Goal: Communication & Community: Connect with others

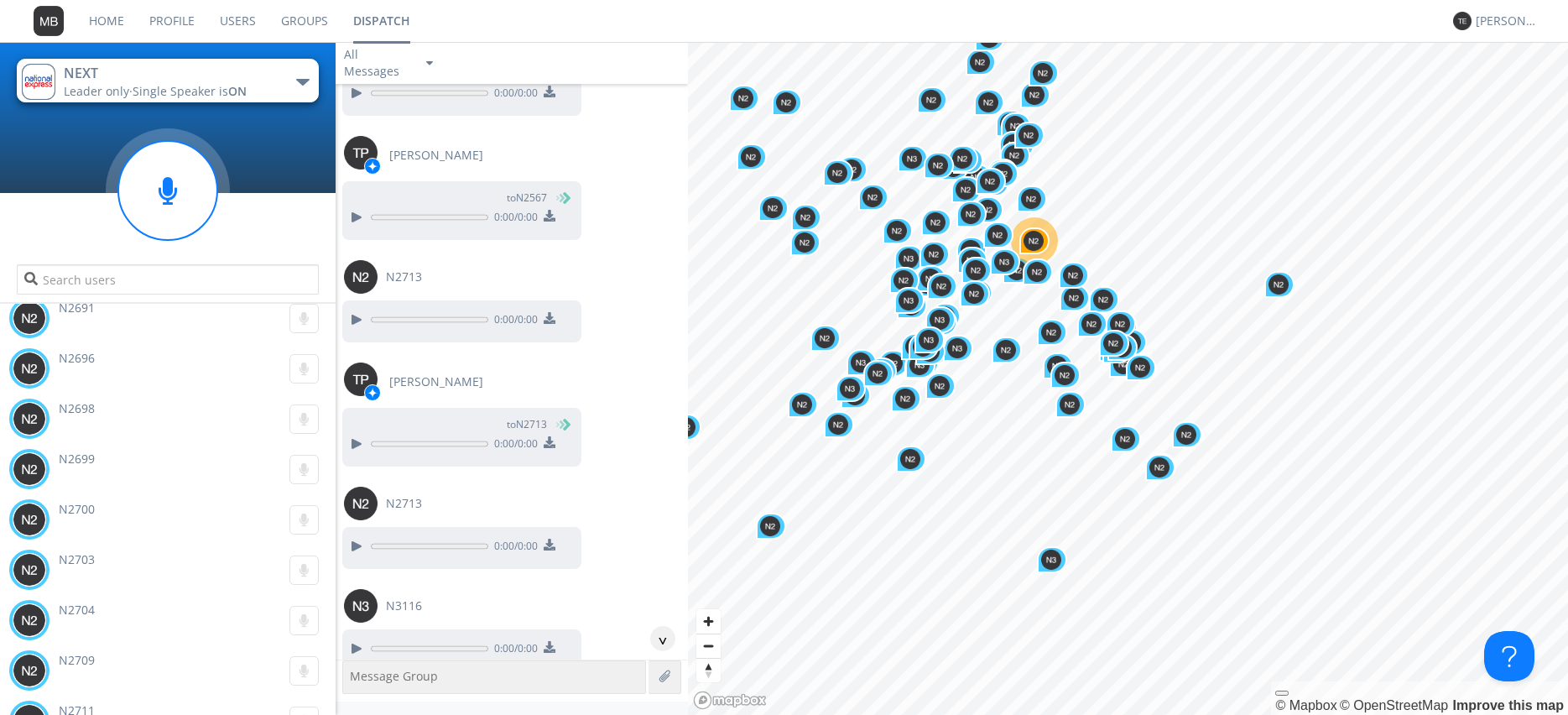
scroll to position [56931, 0]
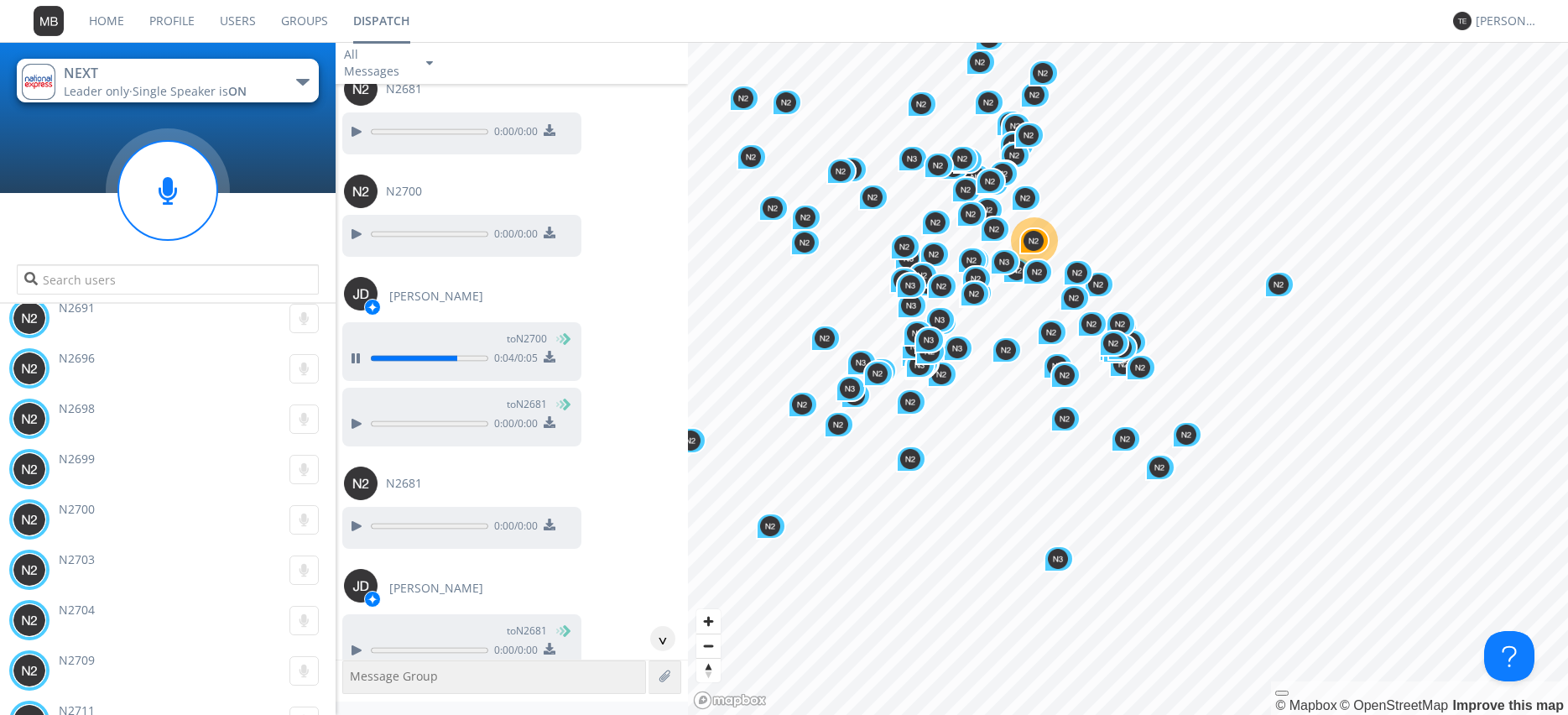
scroll to position [57506, 0]
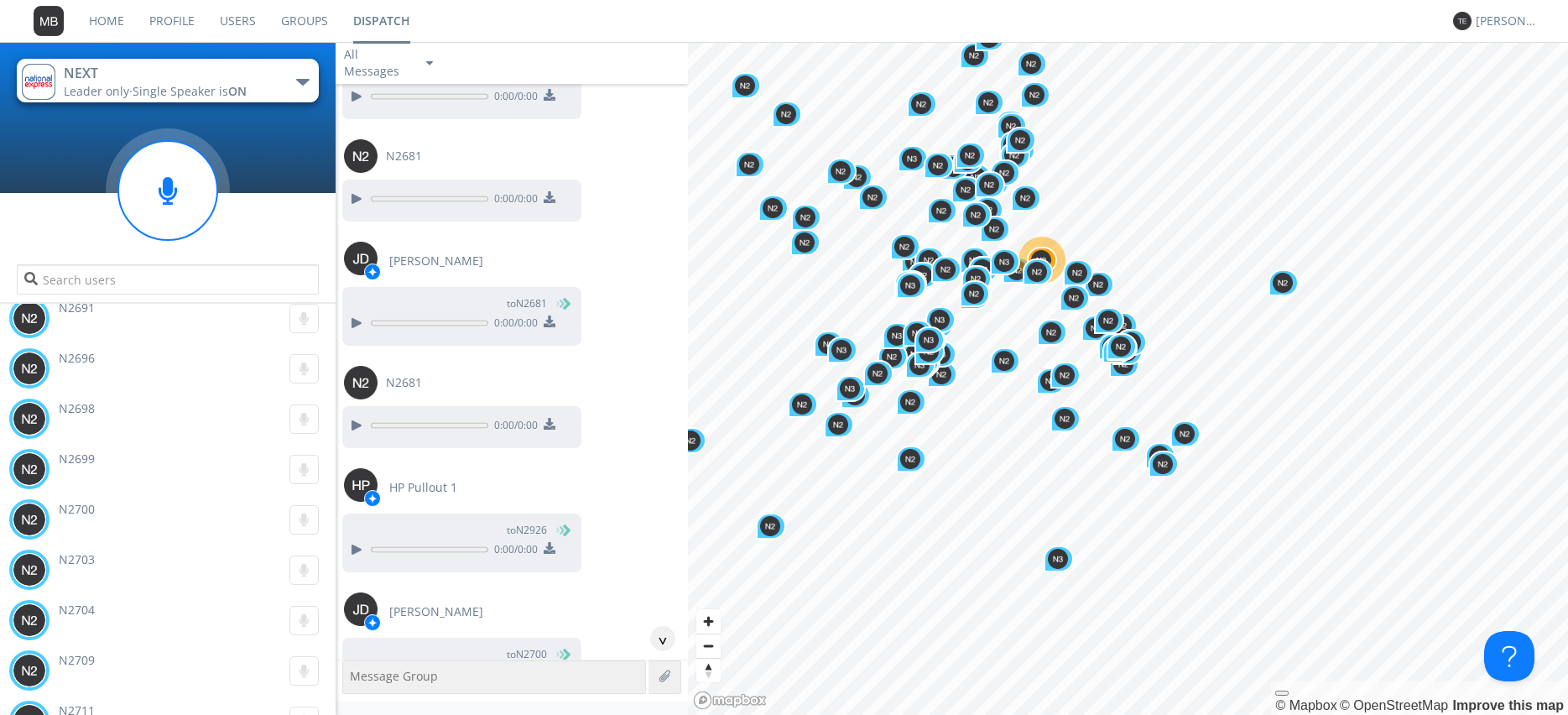
scroll to position [57889, 0]
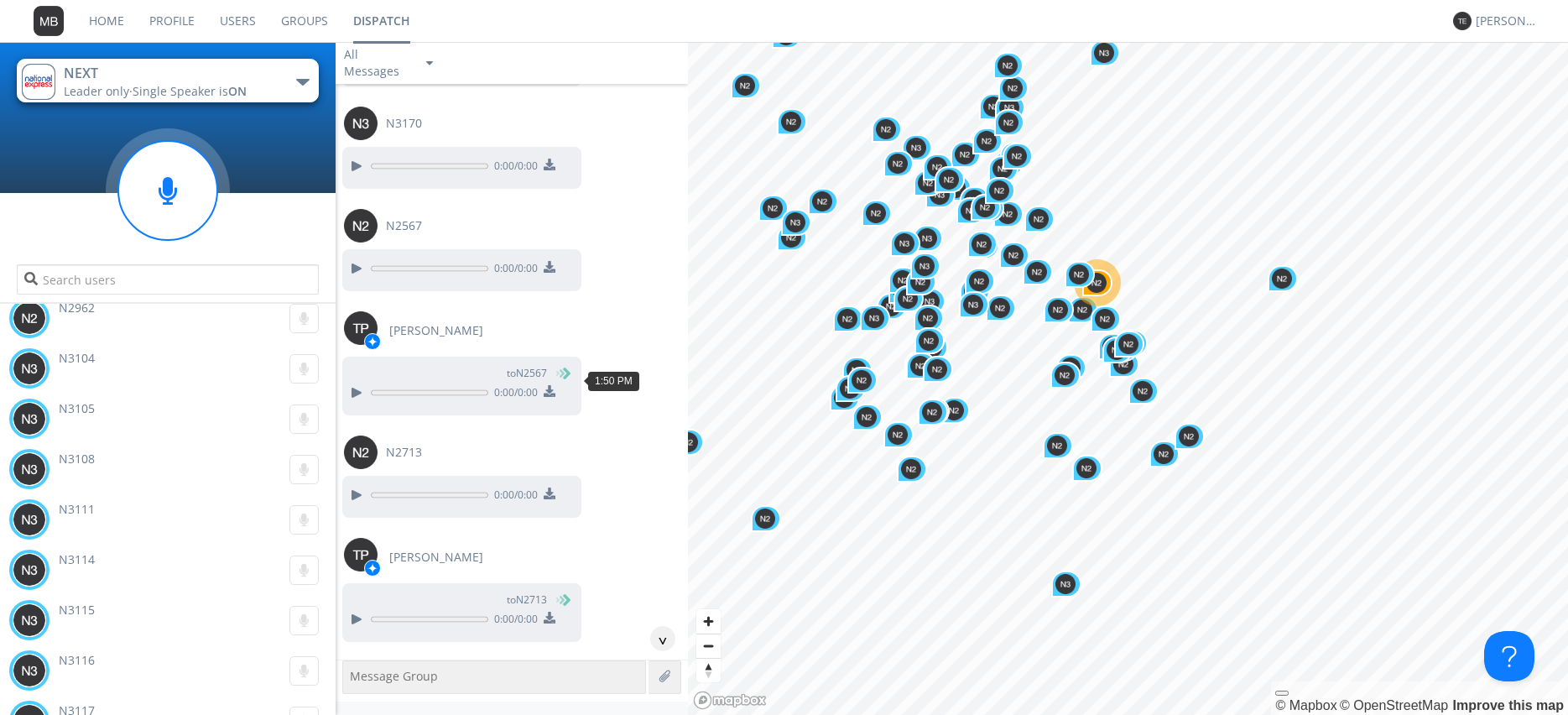
scroll to position [64038, 0]
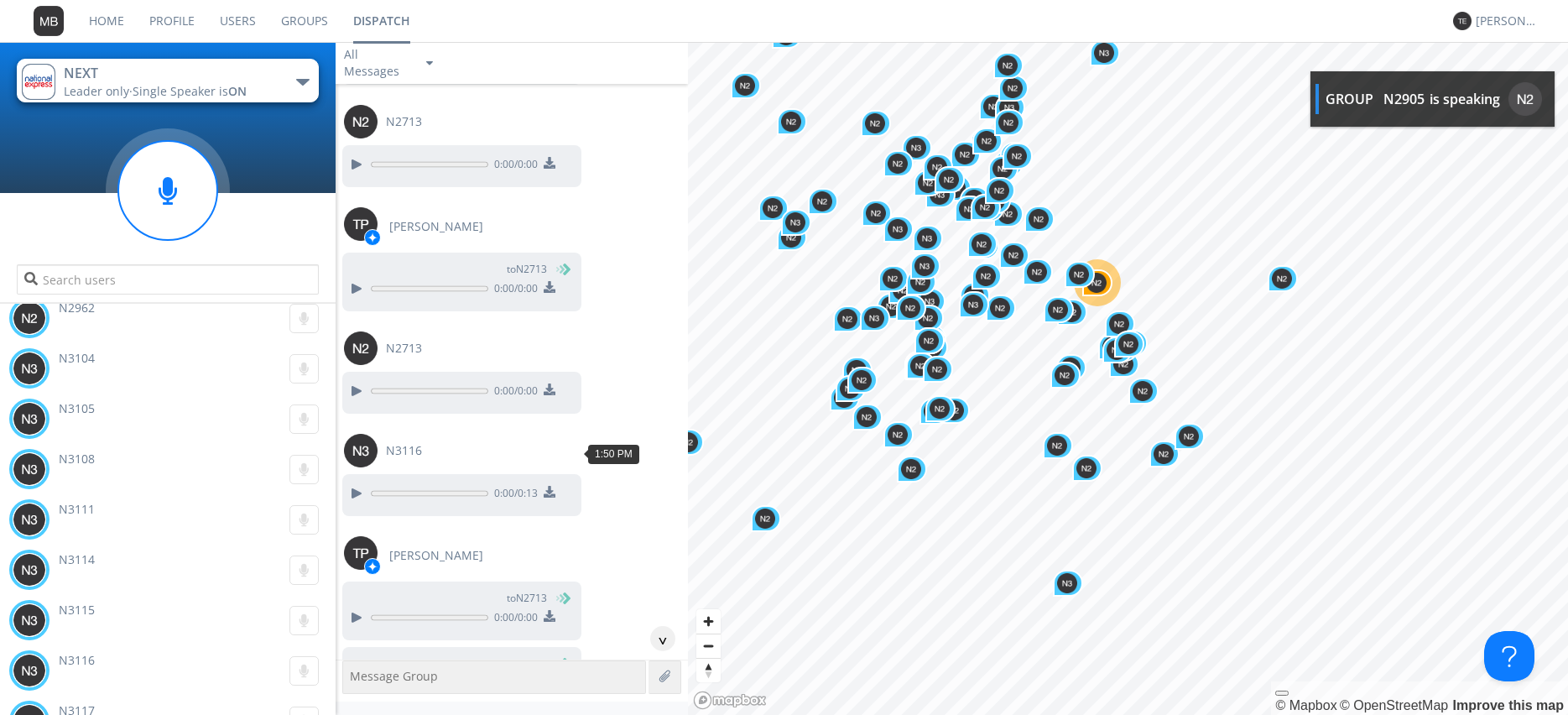
scroll to position [64325, 0]
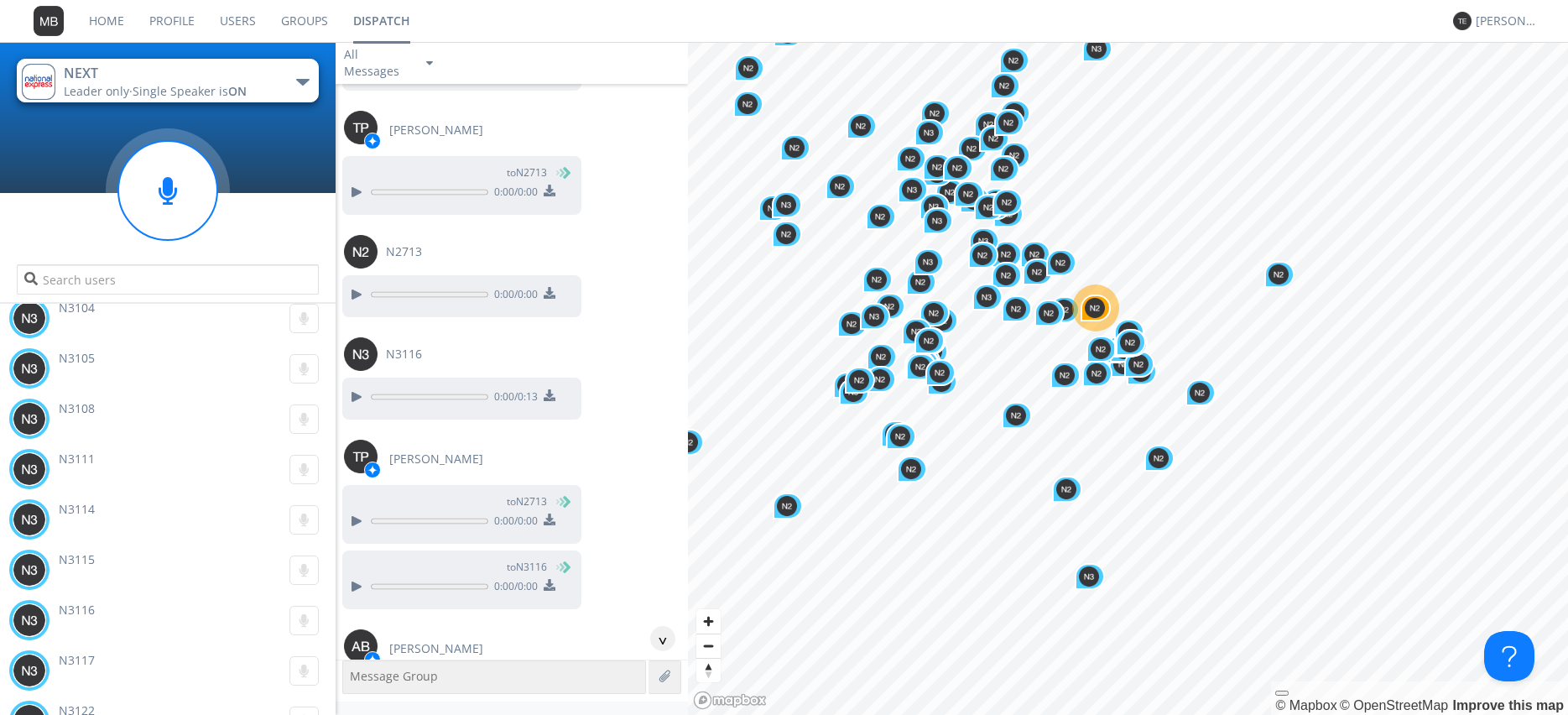
scroll to position [64517, 0]
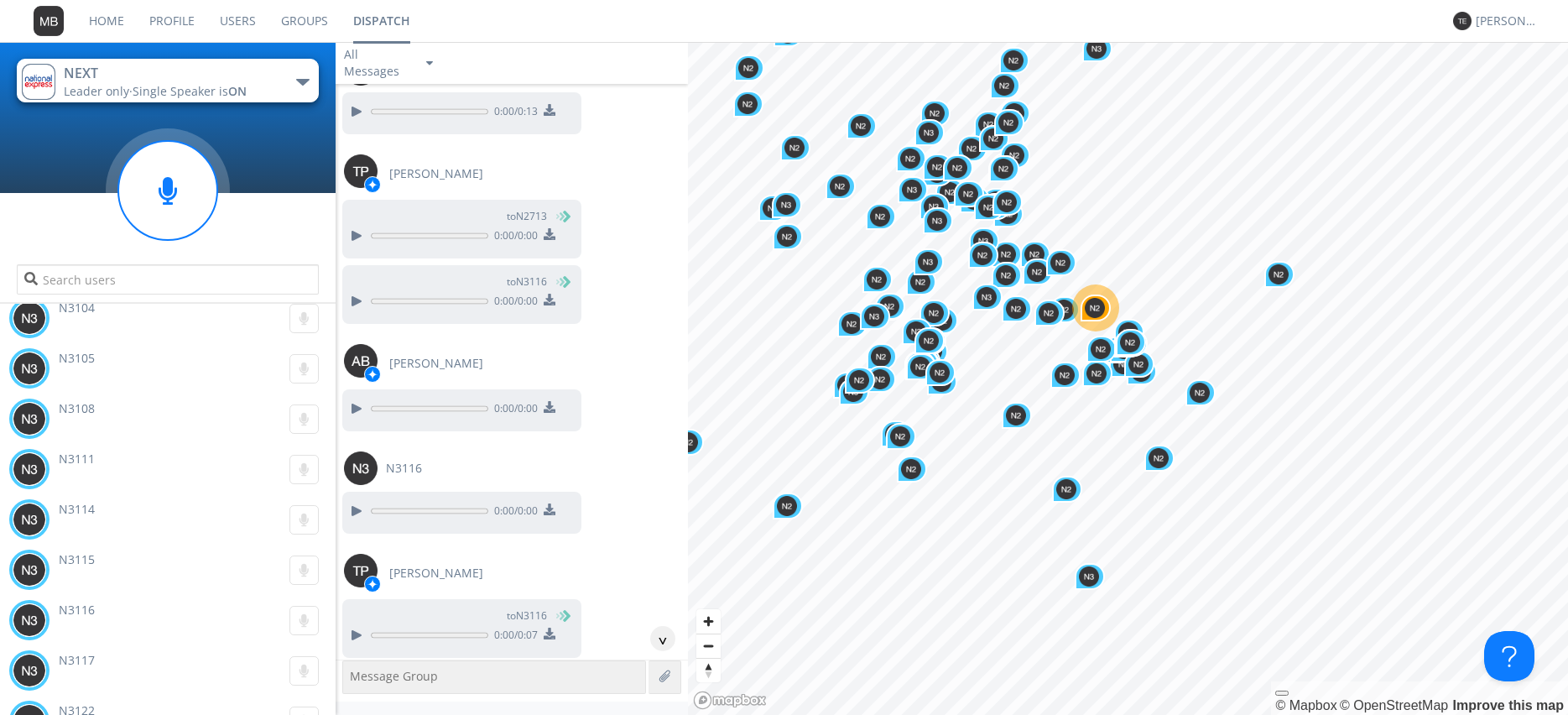
scroll to position [64708, 0]
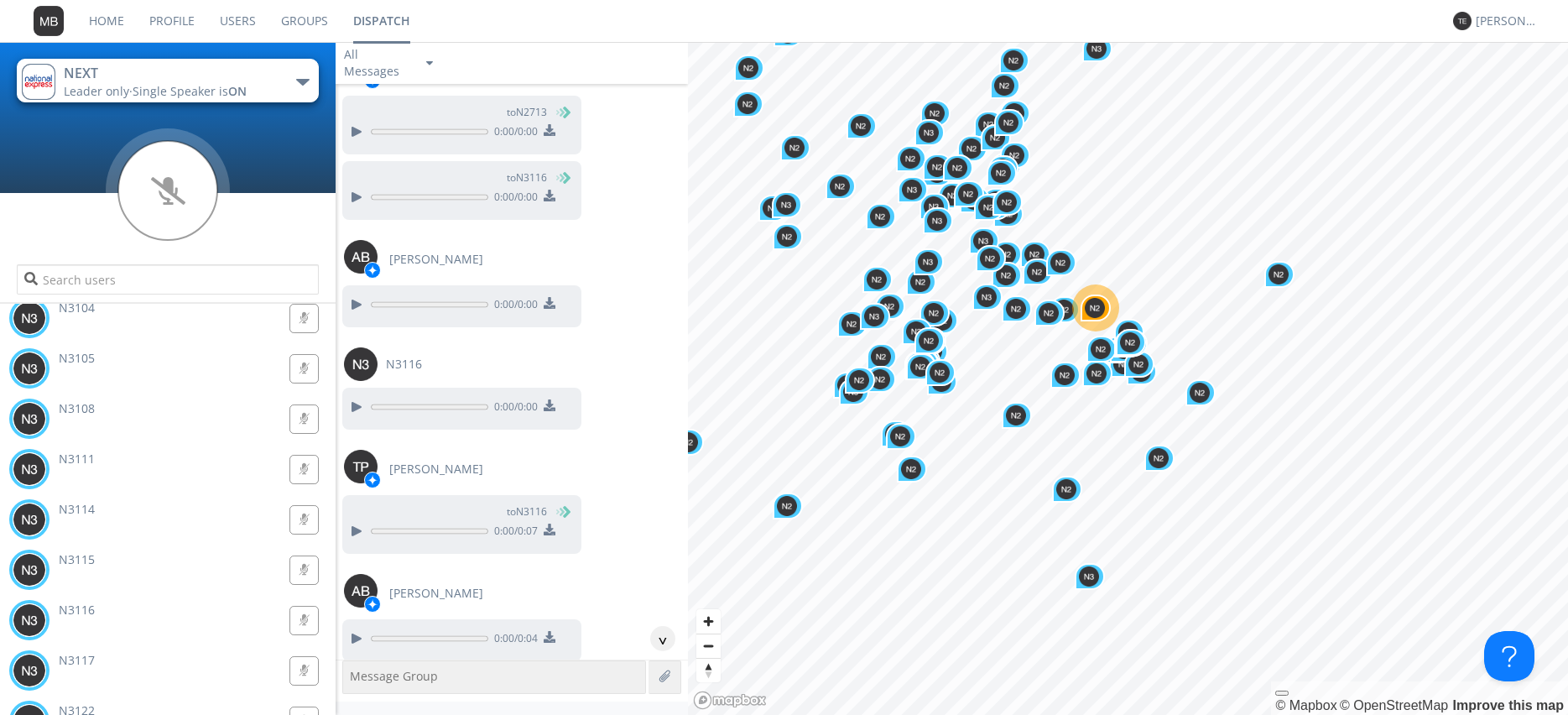
scroll to position [64899, 0]
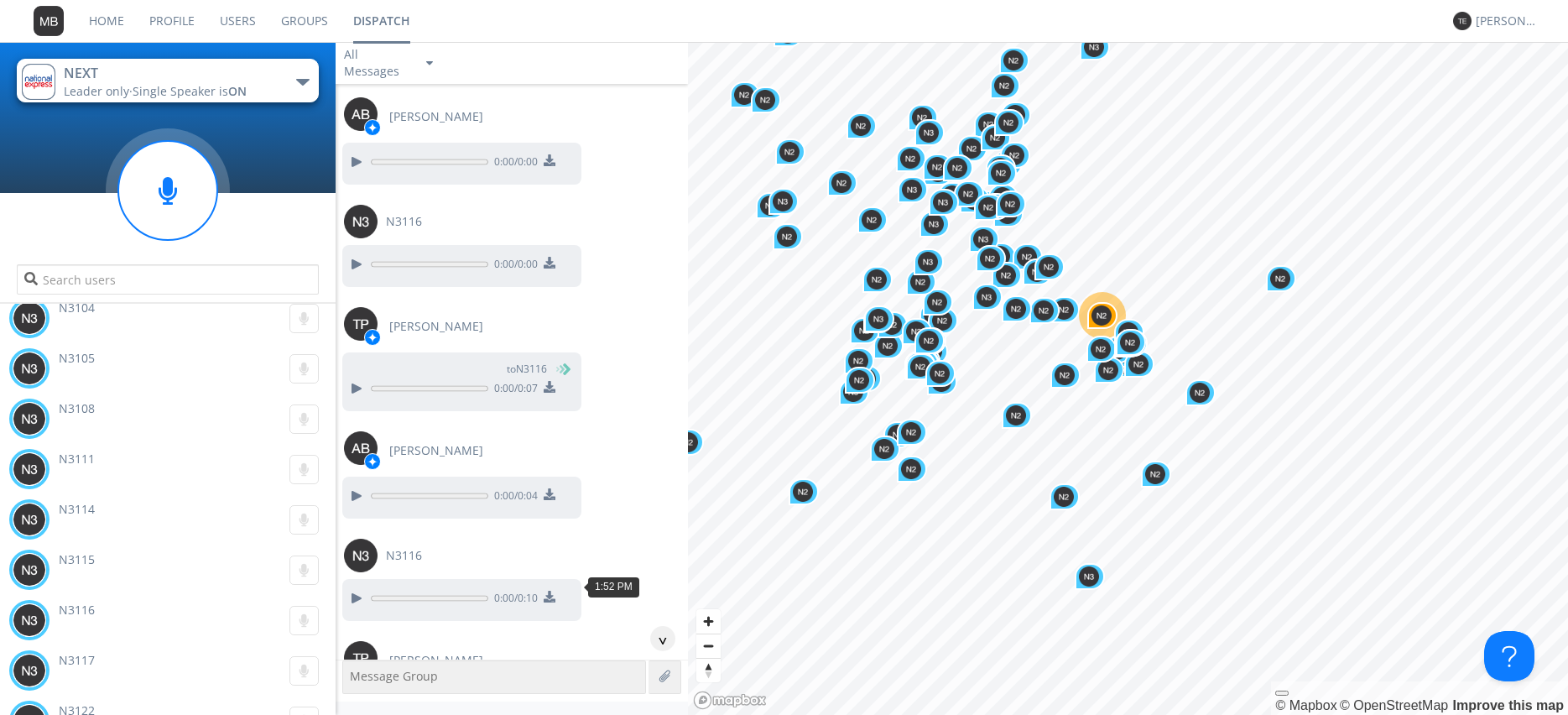
scroll to position [64994, 0]
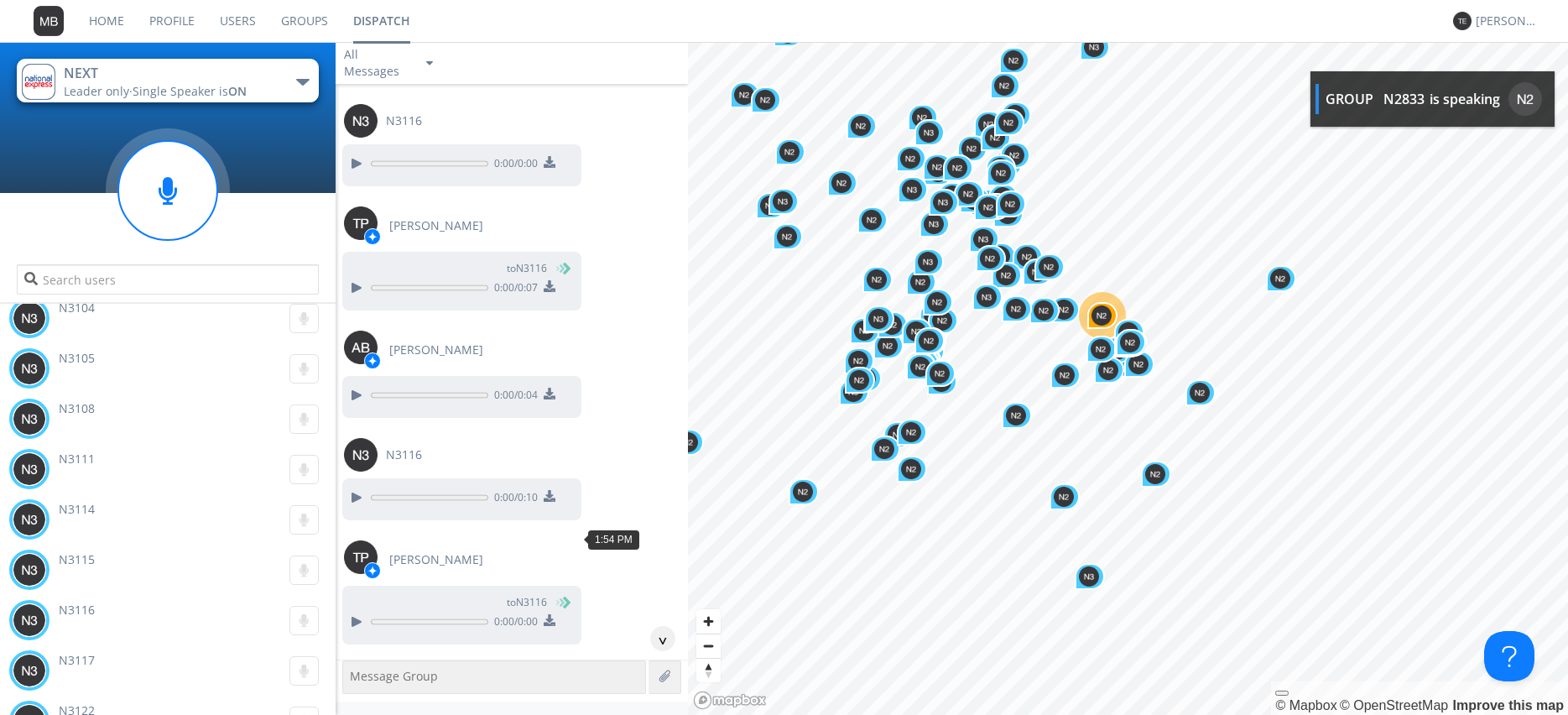
scroll to position [65186, 0]
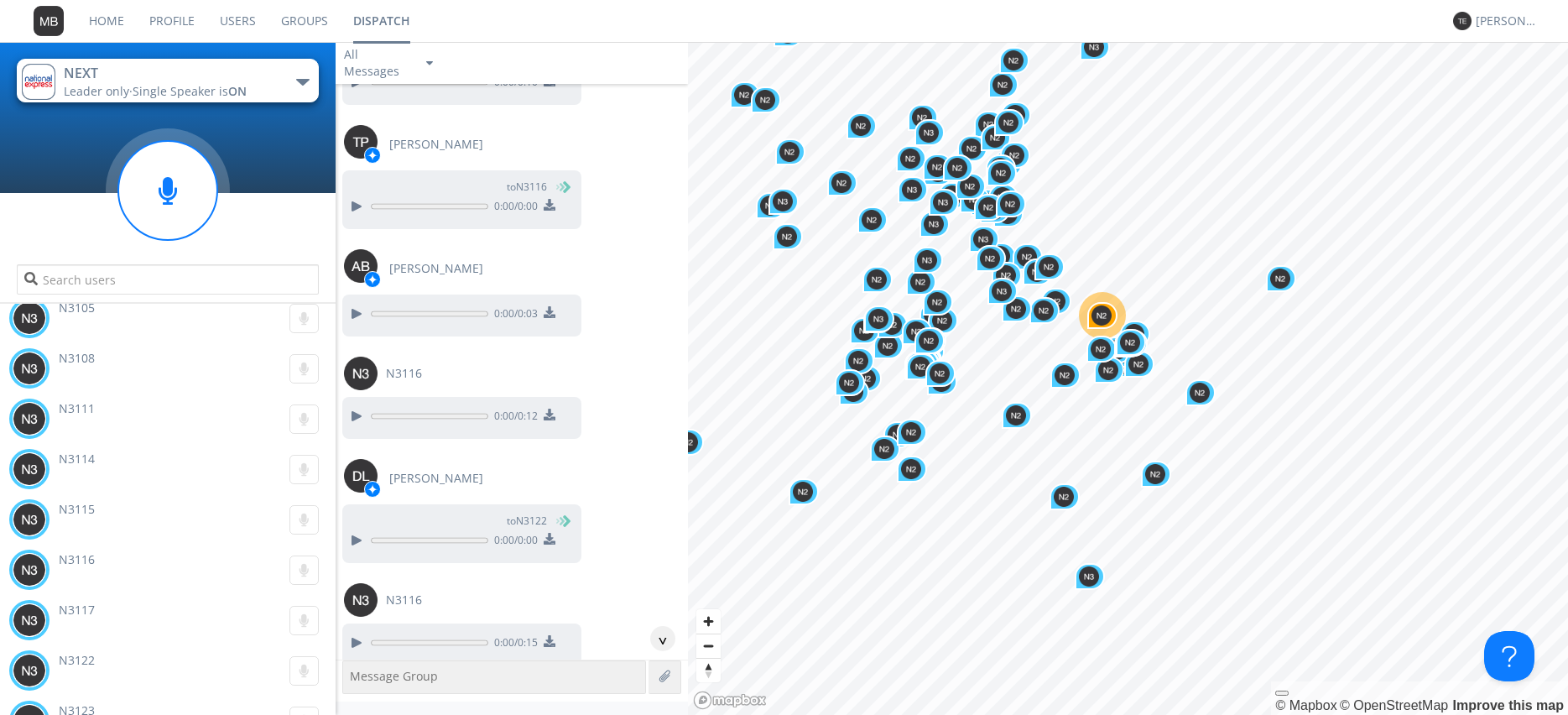
scroll to position [65473, 0]
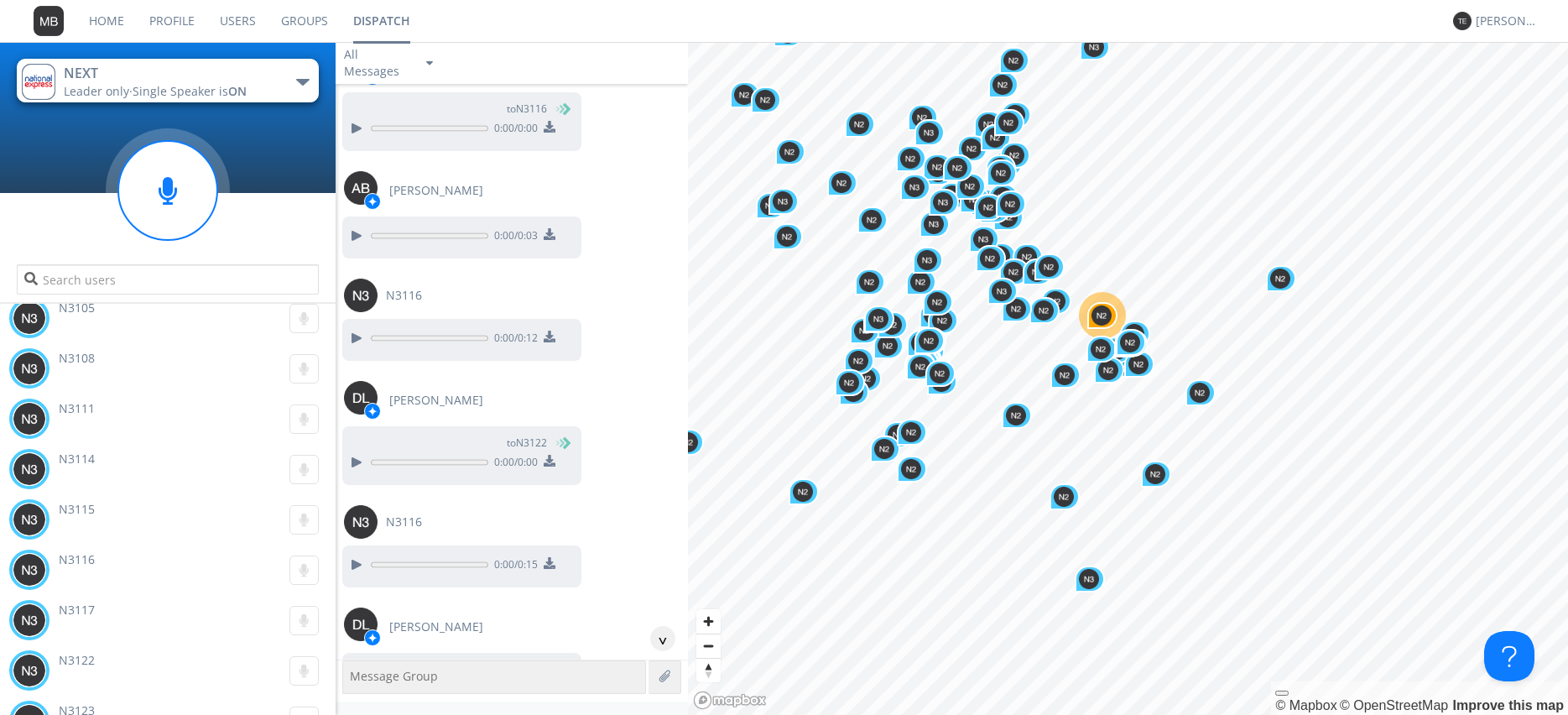
scroll to position [65568, 0]
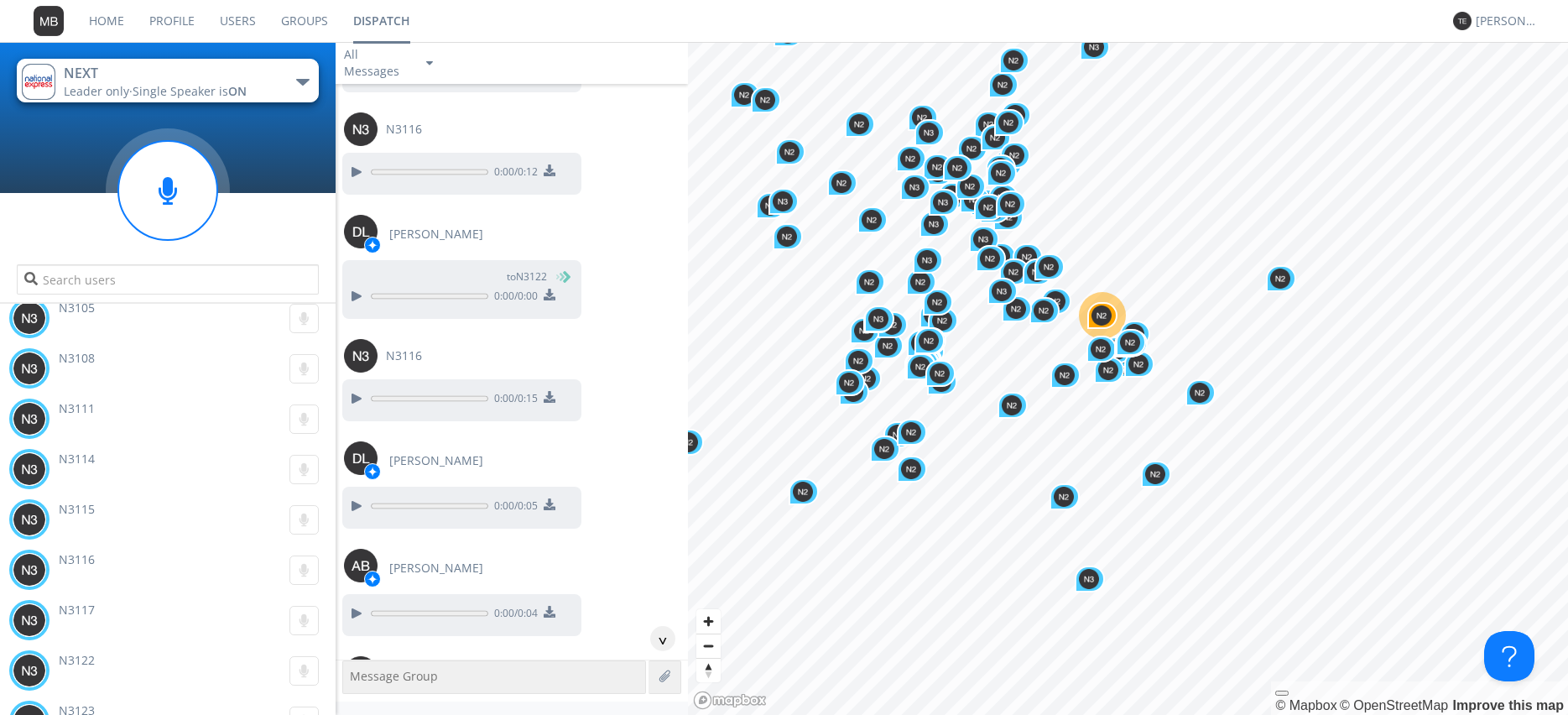
scroll to position [65761, 0]
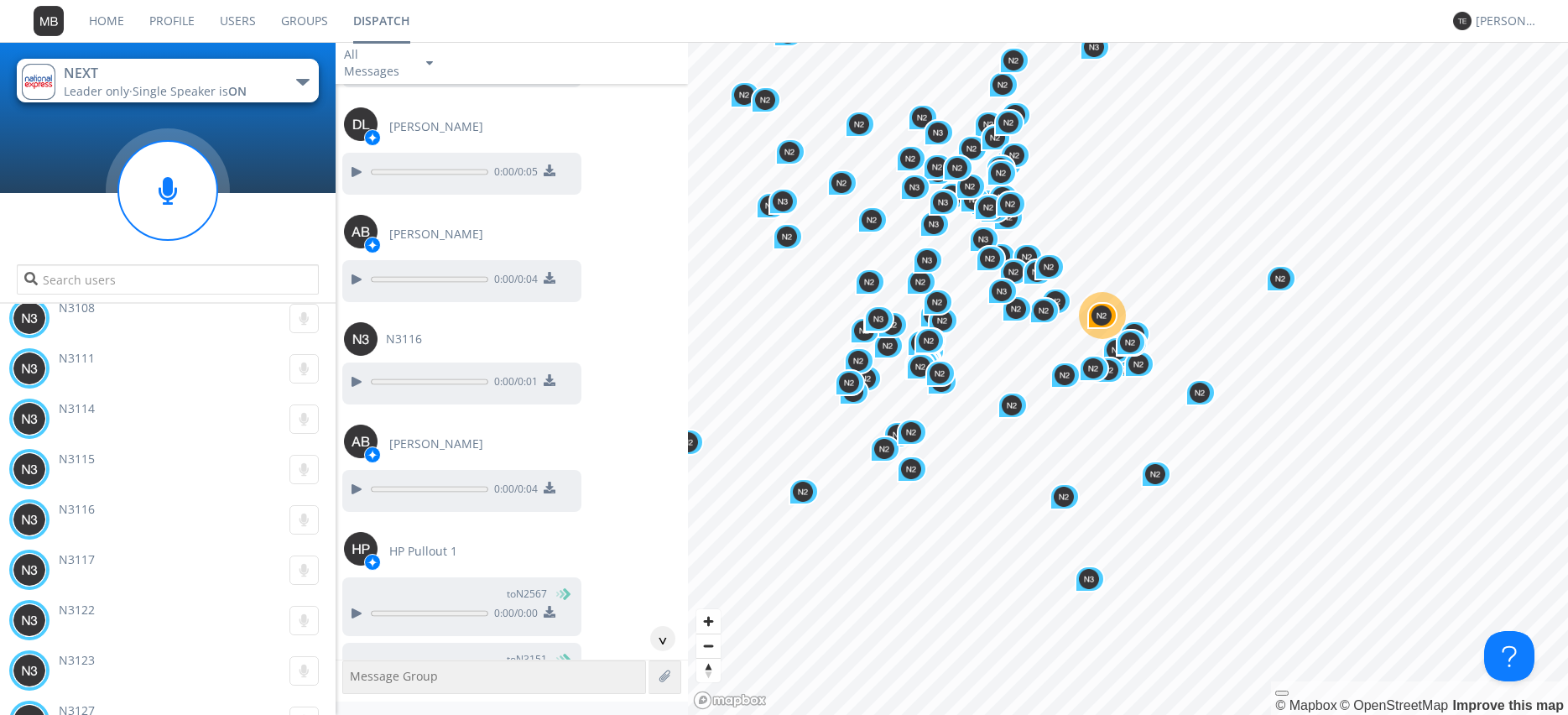
scroll to position [66143, 0]
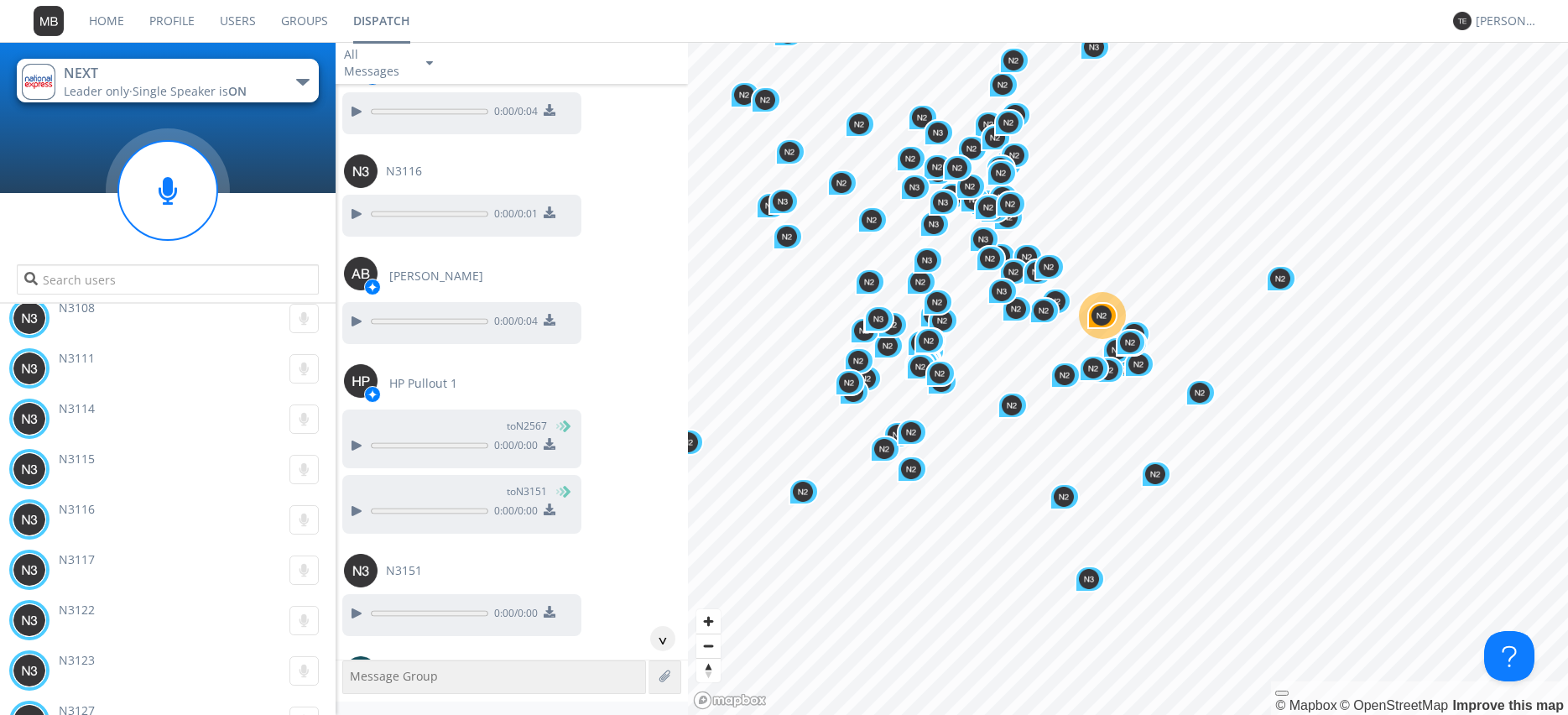
scroll to position [66335, 0]
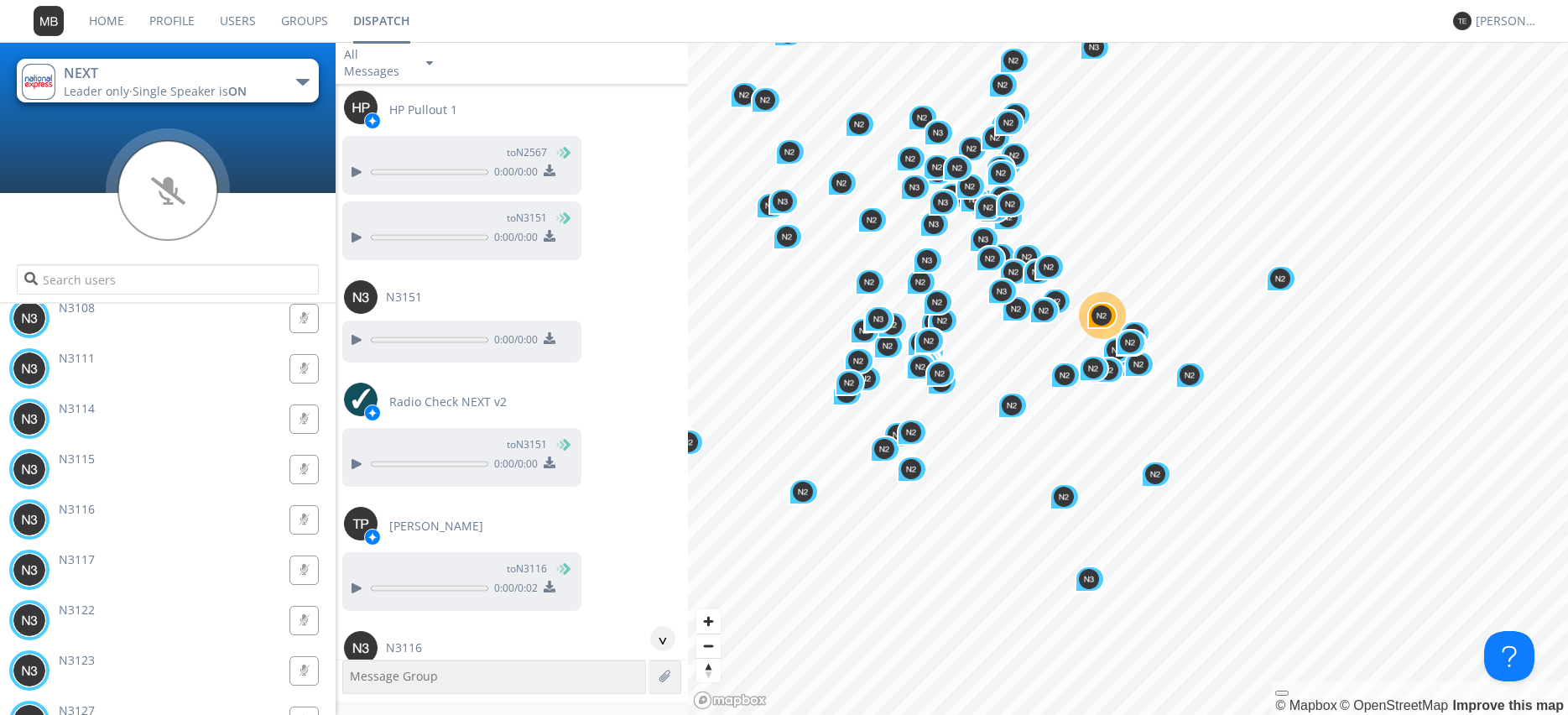
scroll to position [66526, 0]
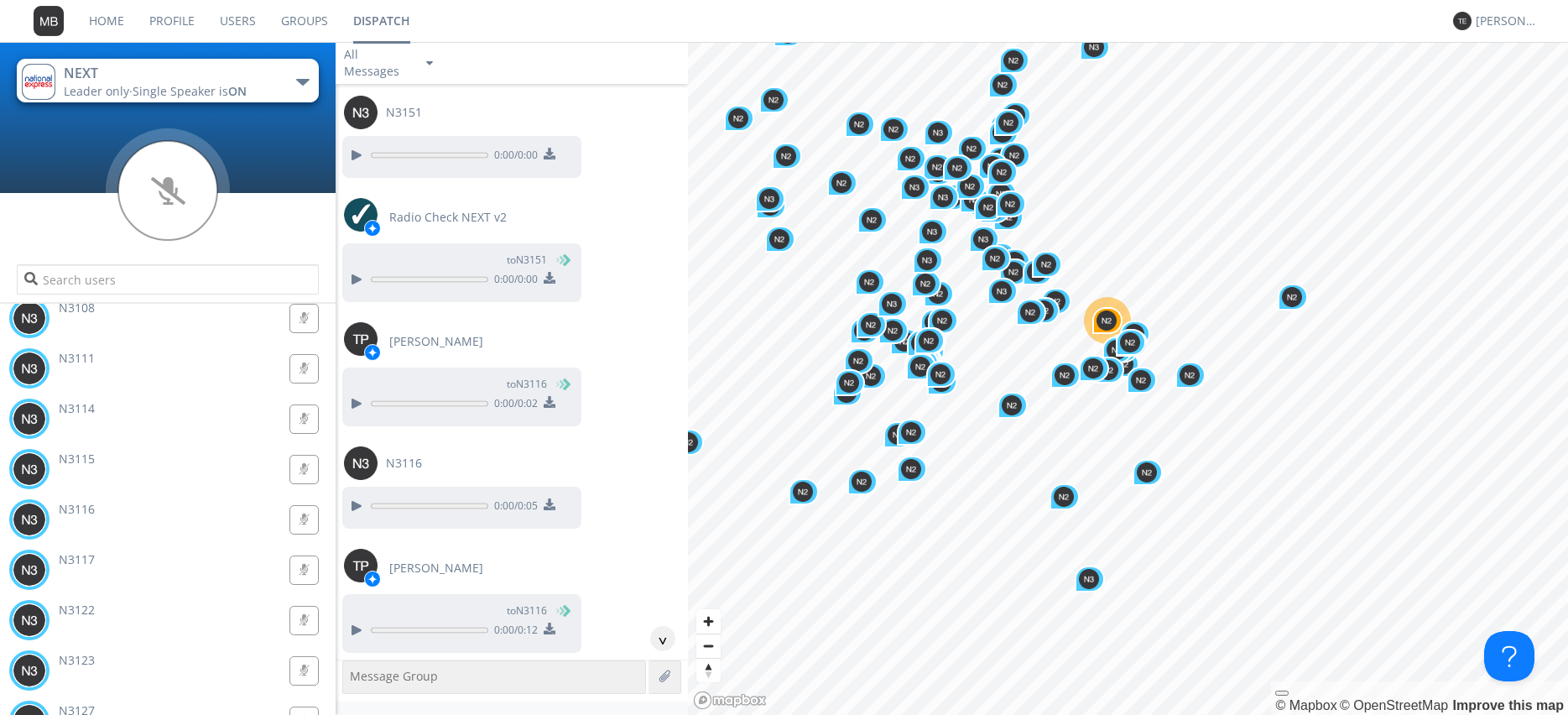
scroll to position [66717, 0]
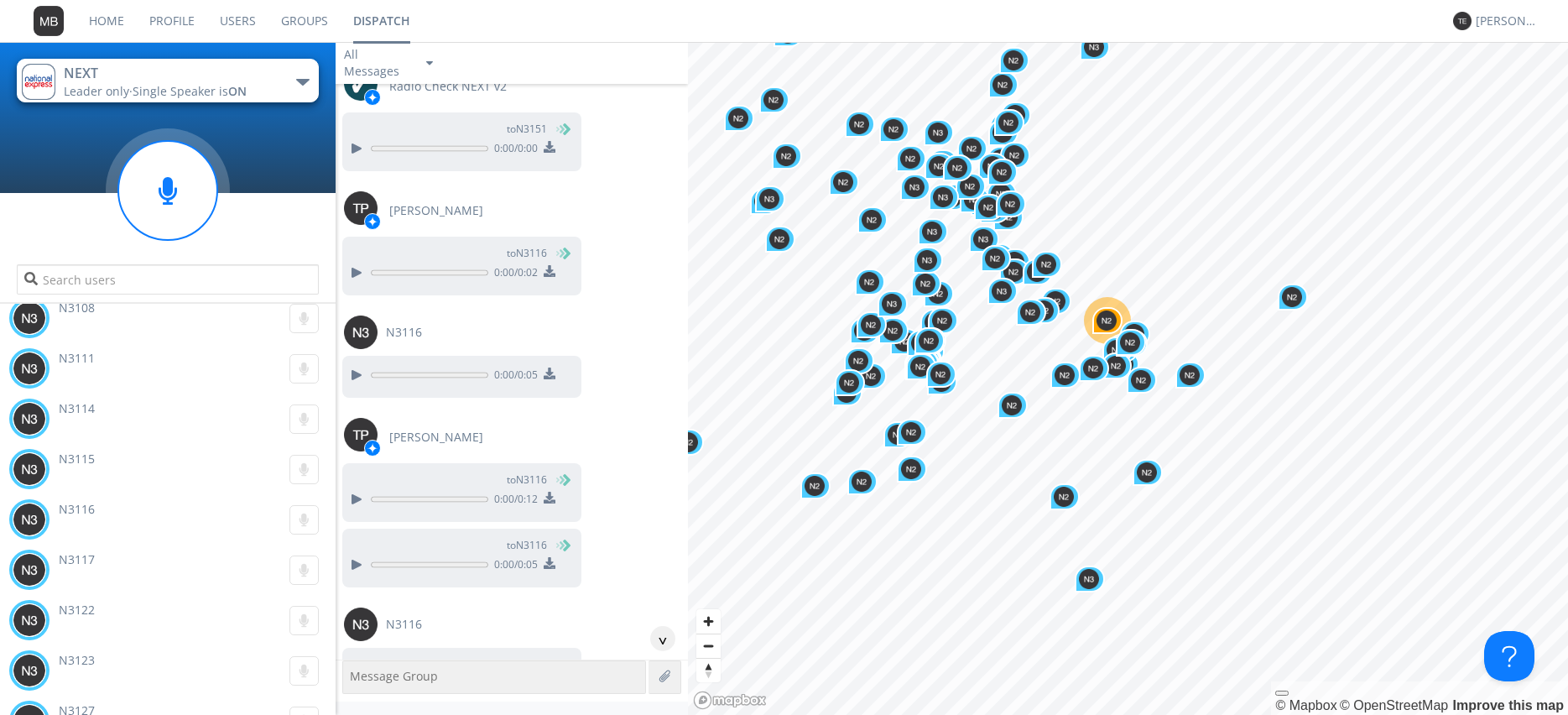
scroll to position [66812, 0]
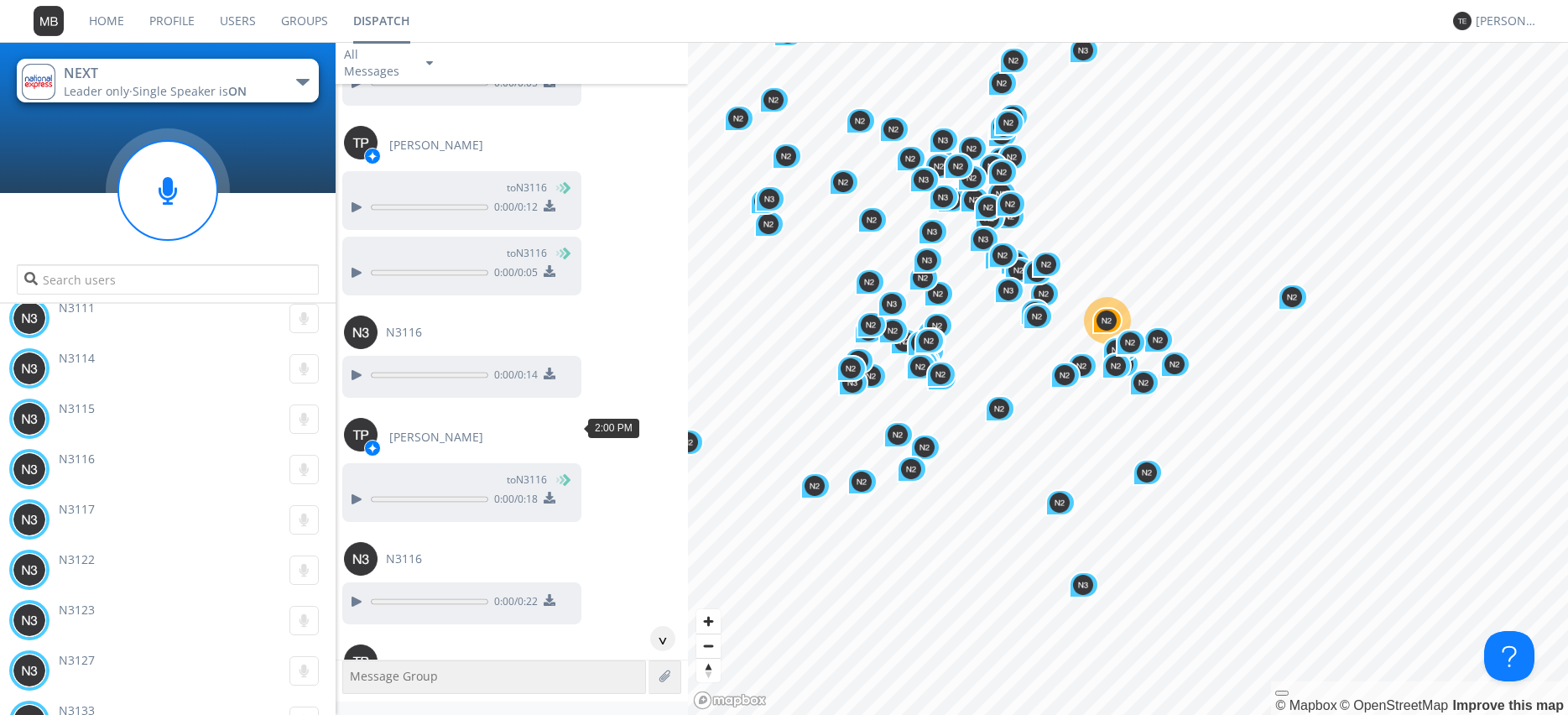
scroll to position [67100, 0]
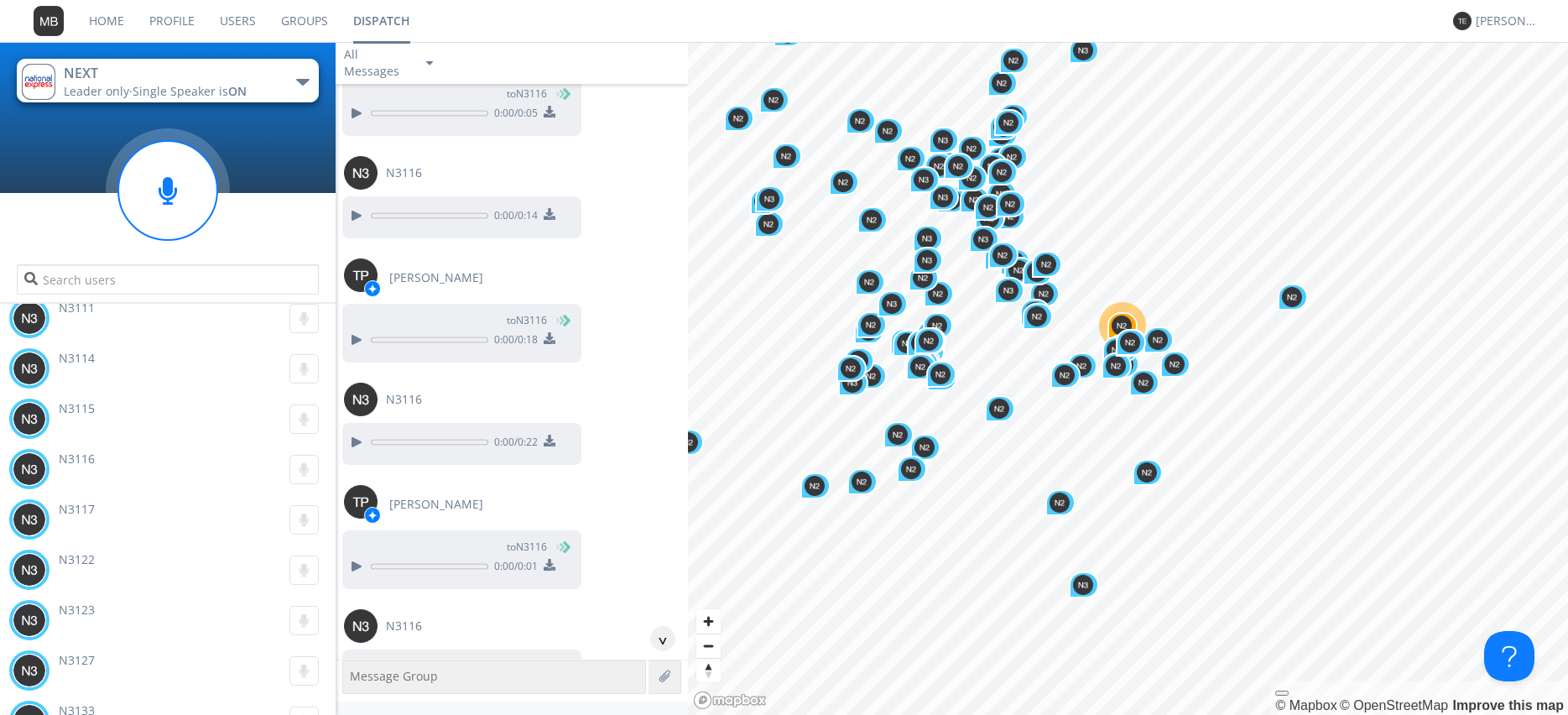
scroll to position [67291, 0]
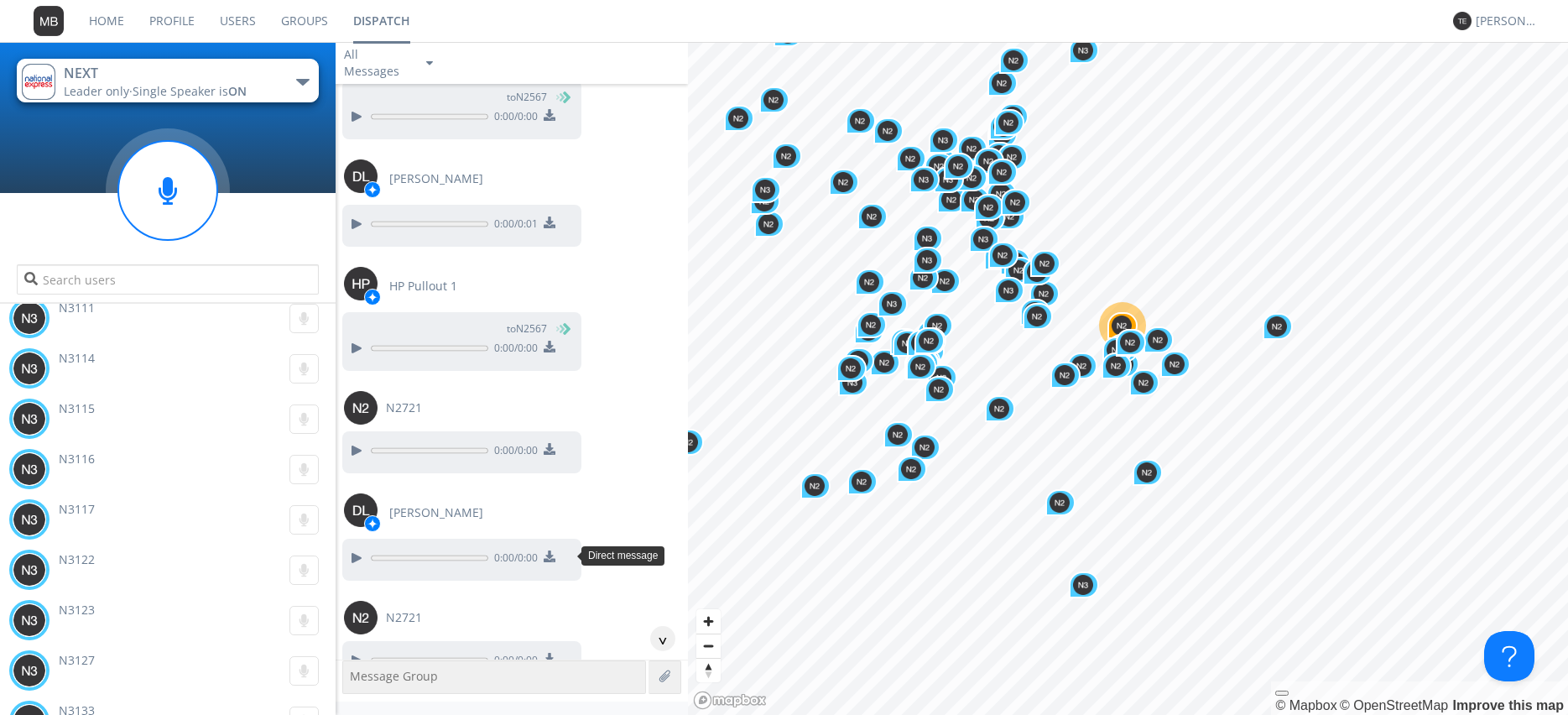
scroll to position [68152, 0]
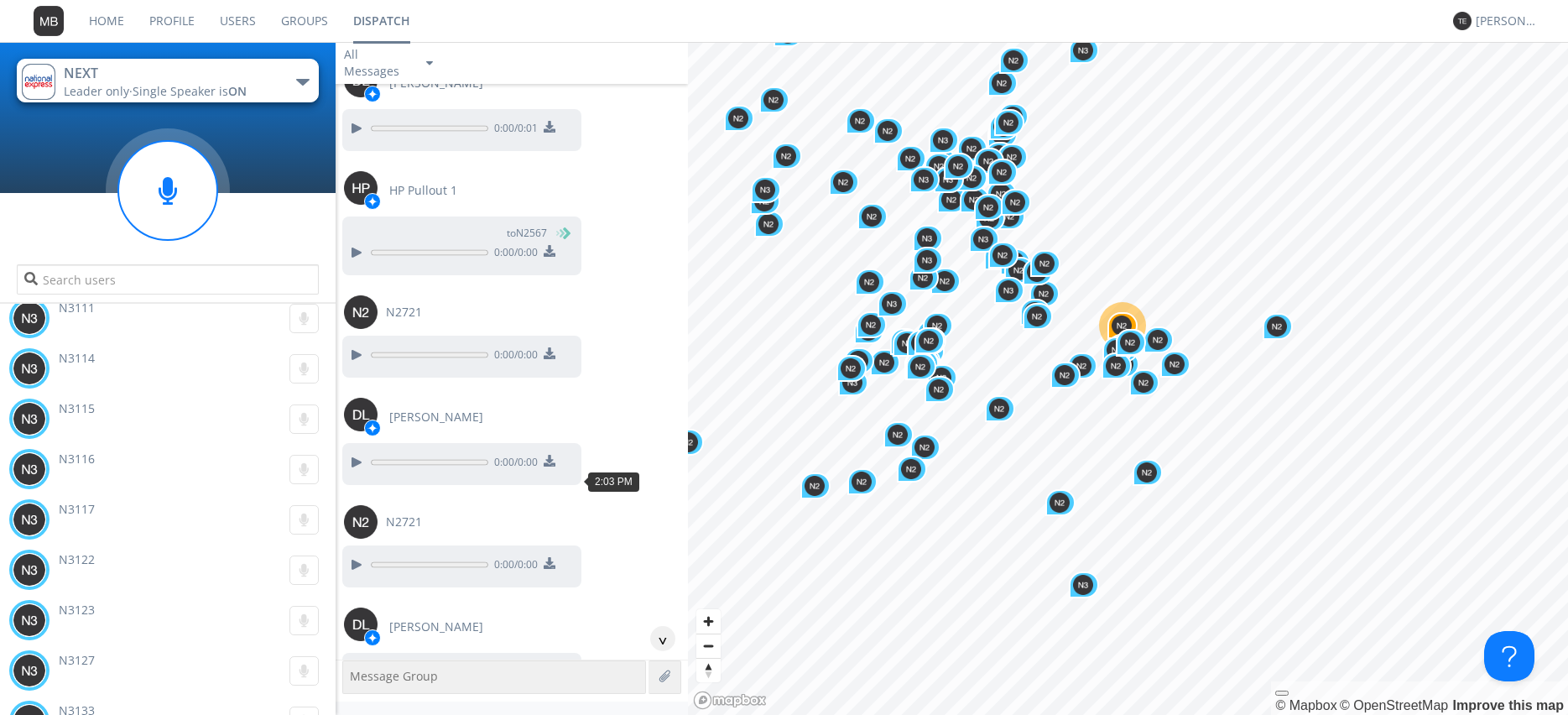
drag, startPoint x: 345, startPoint y: 474, endPoint x: 353, endPoint y: 481, distance: 10.6
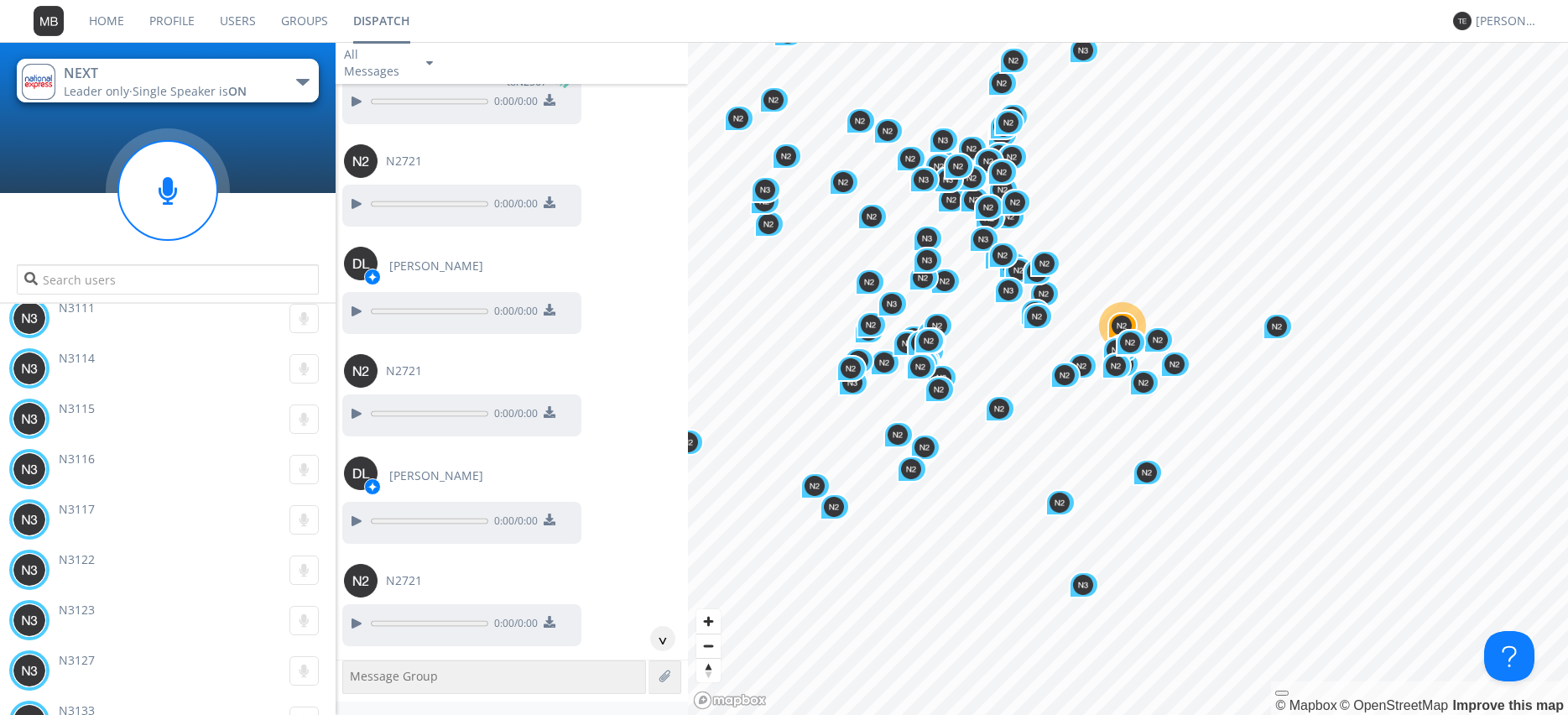
scroll to position [68343, 0]
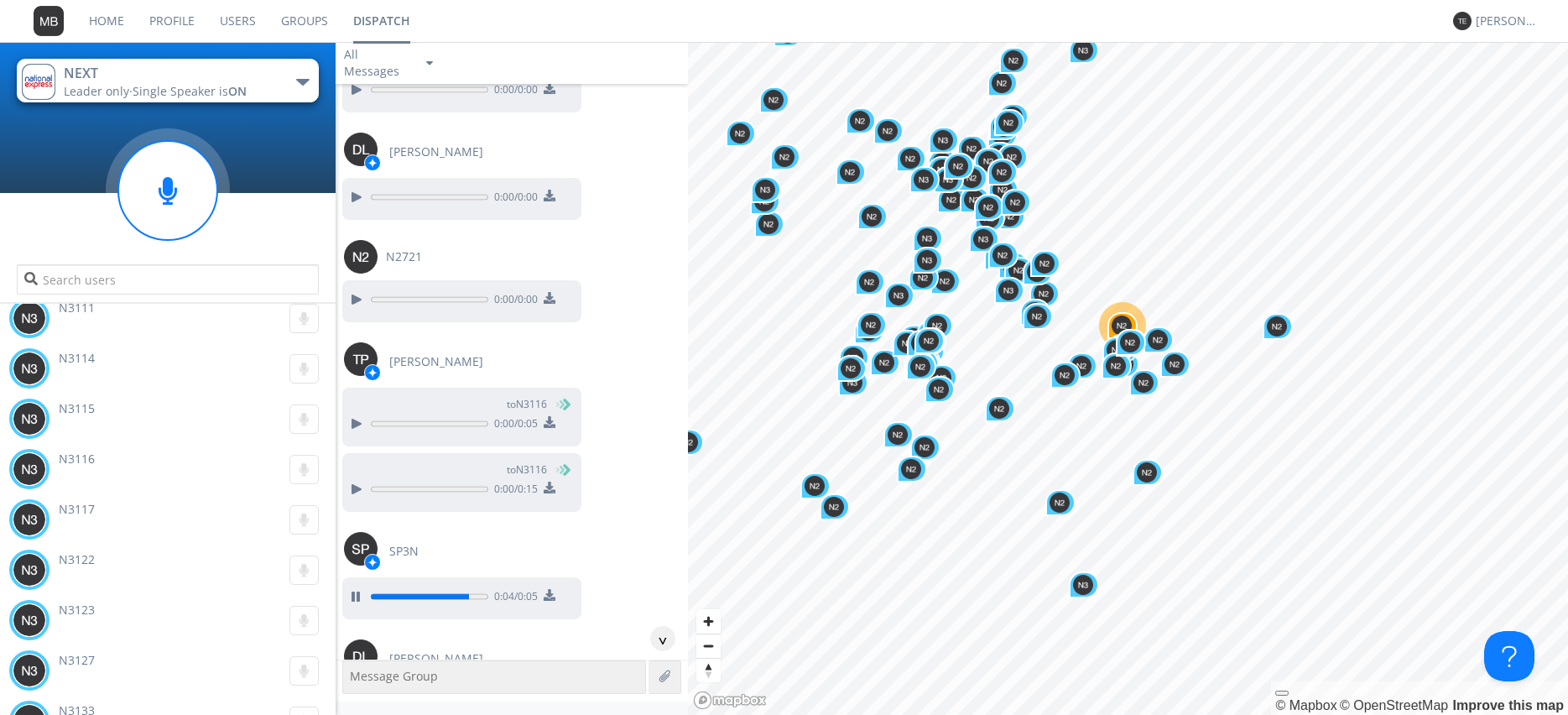
scroll to position [68630, 0]
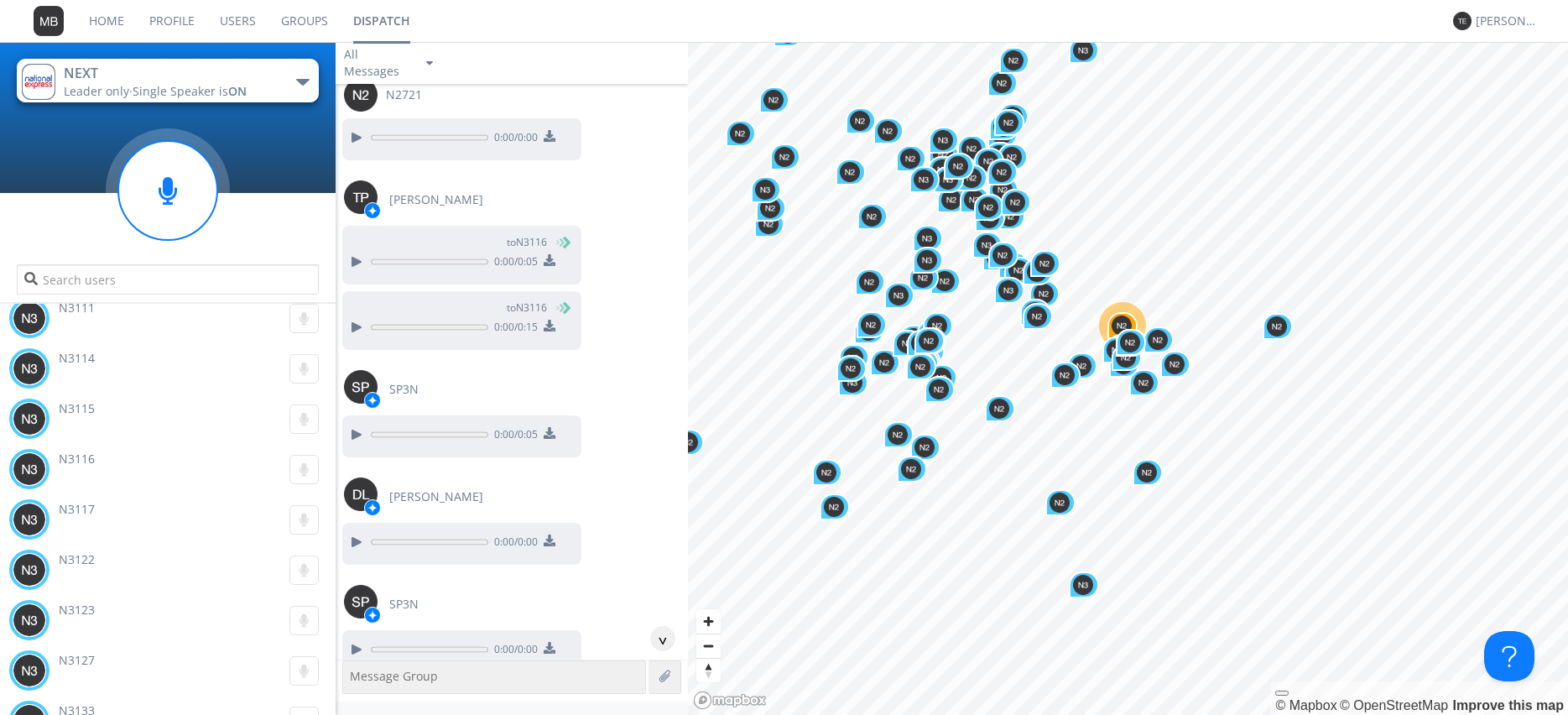
scroll to position [68822, 0]
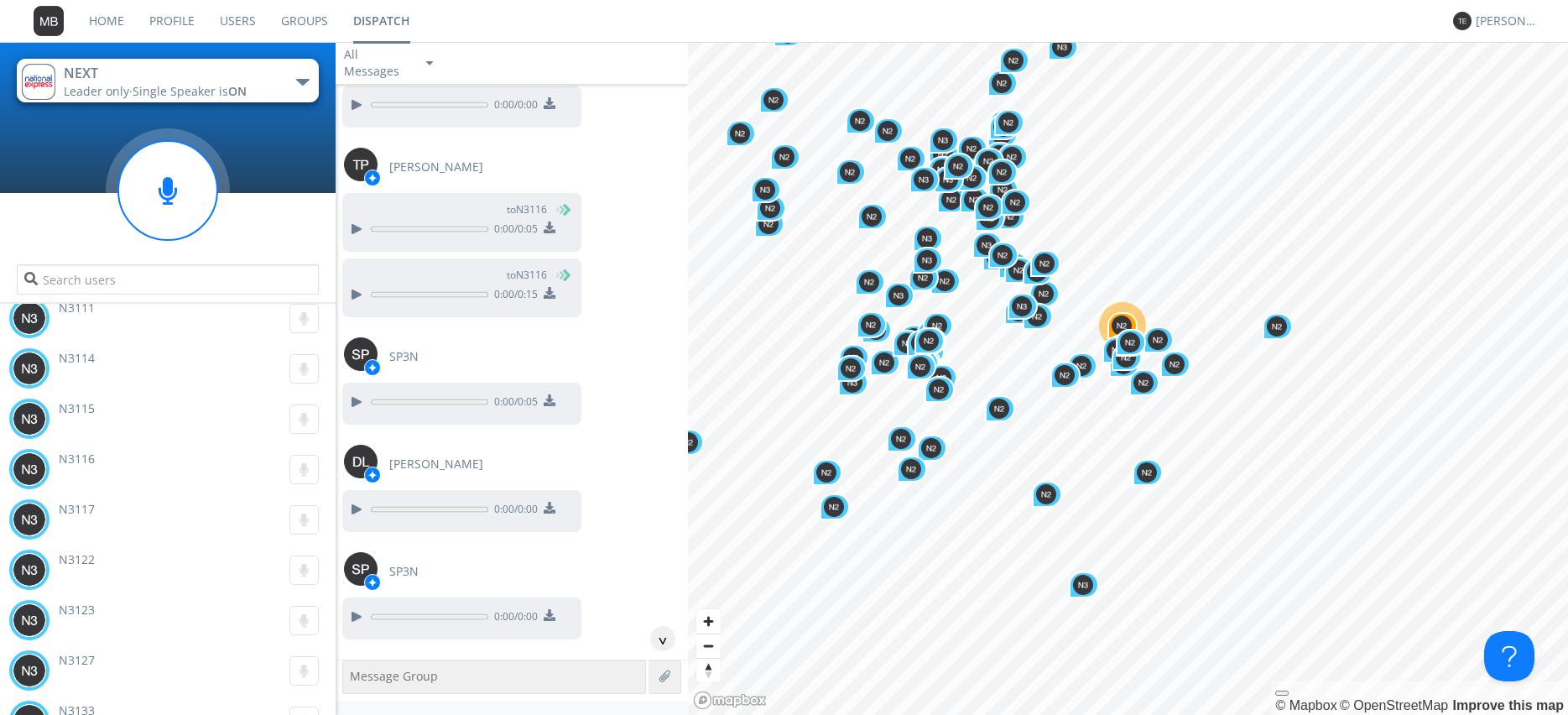
drag, startPoint x: 354, startPoint y: 544, endPoint x: 648, endPoint y: 422, distance: 318.3
click at [648, 422] on div "Click to load more Today 6:49 AM HP Pullout 1 to N2663 0:00 / 0:00 Ed Shaw 0:00…" at bounding box center [512, 371] width 353 height 576
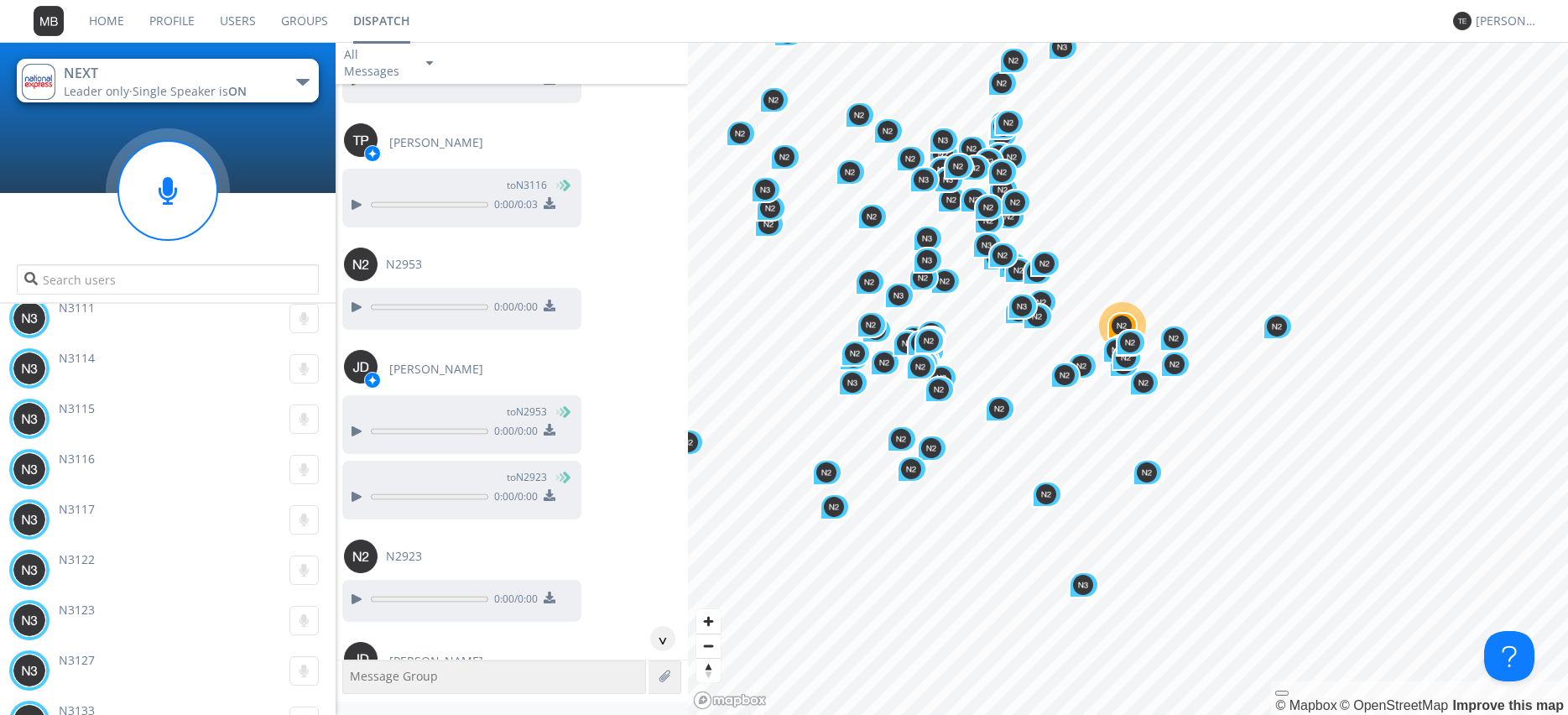
scroll to position [69587, 0]
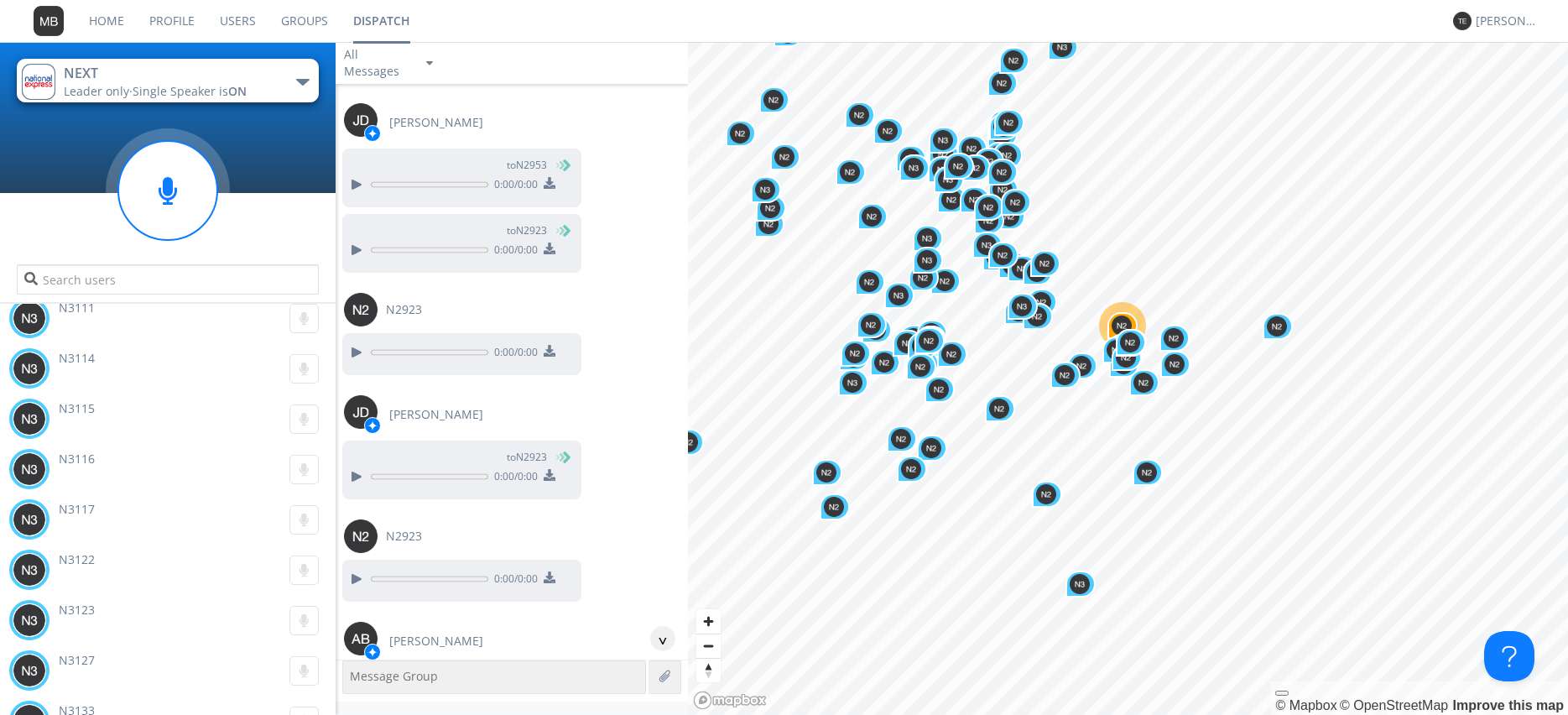
scroll to position [69874, 0]
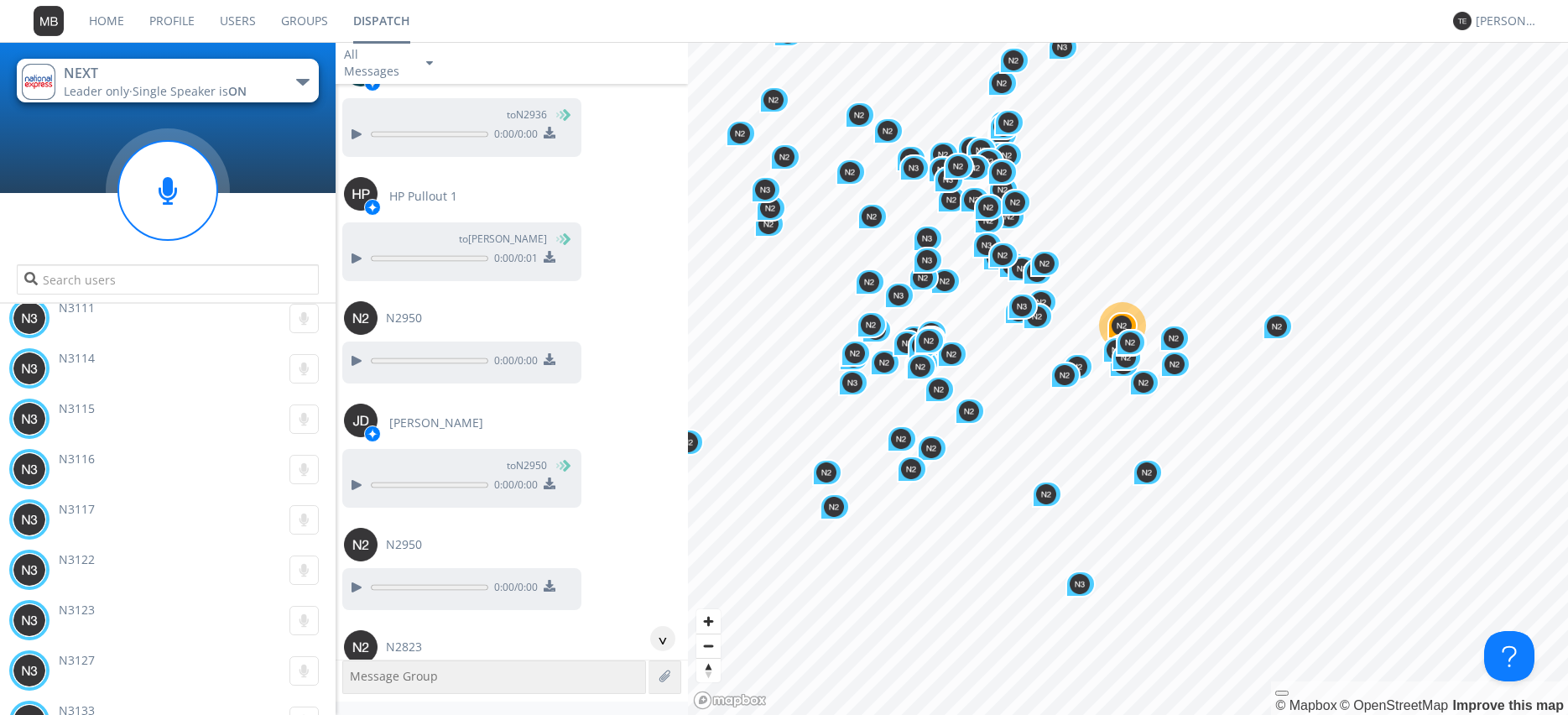
scroll to position [70640, 0]
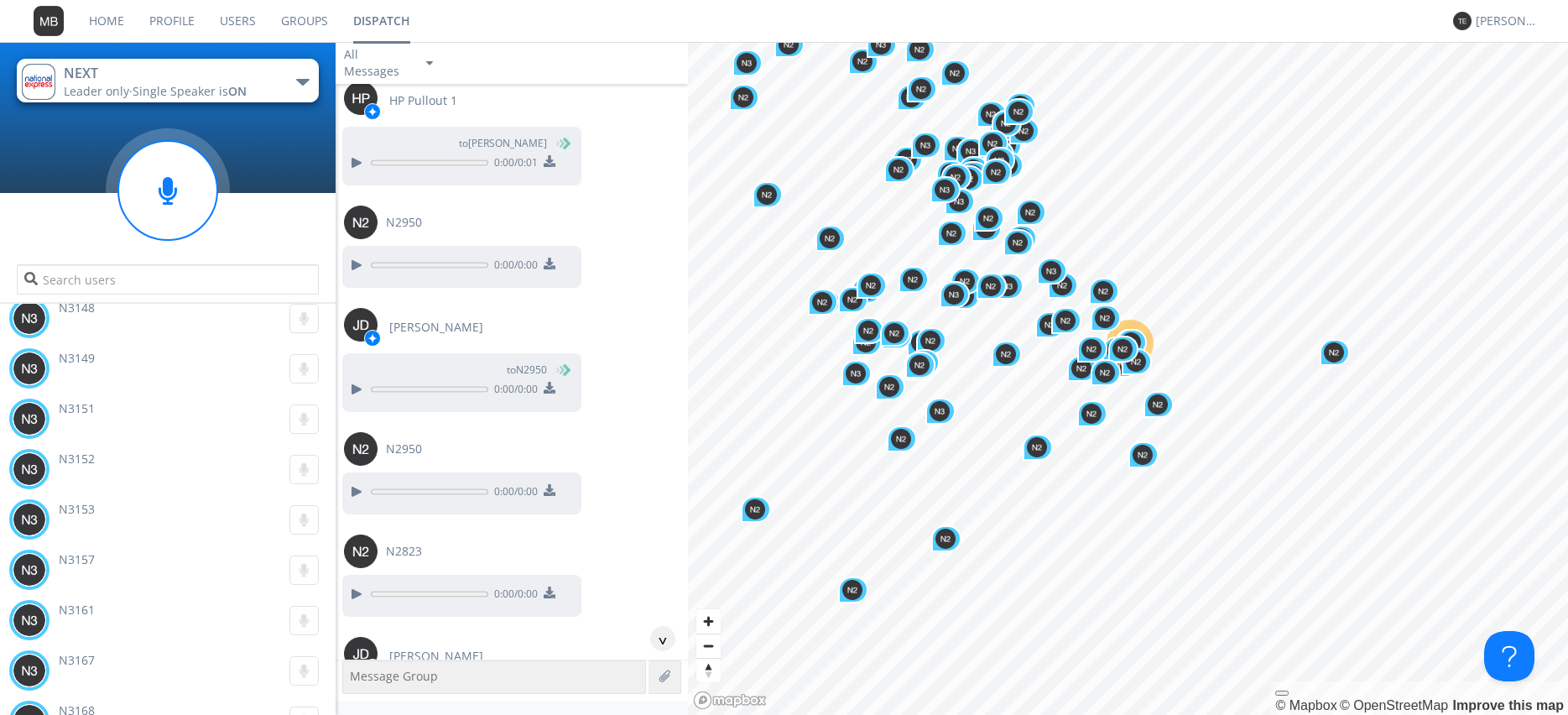
scroll to position [70735, 0]
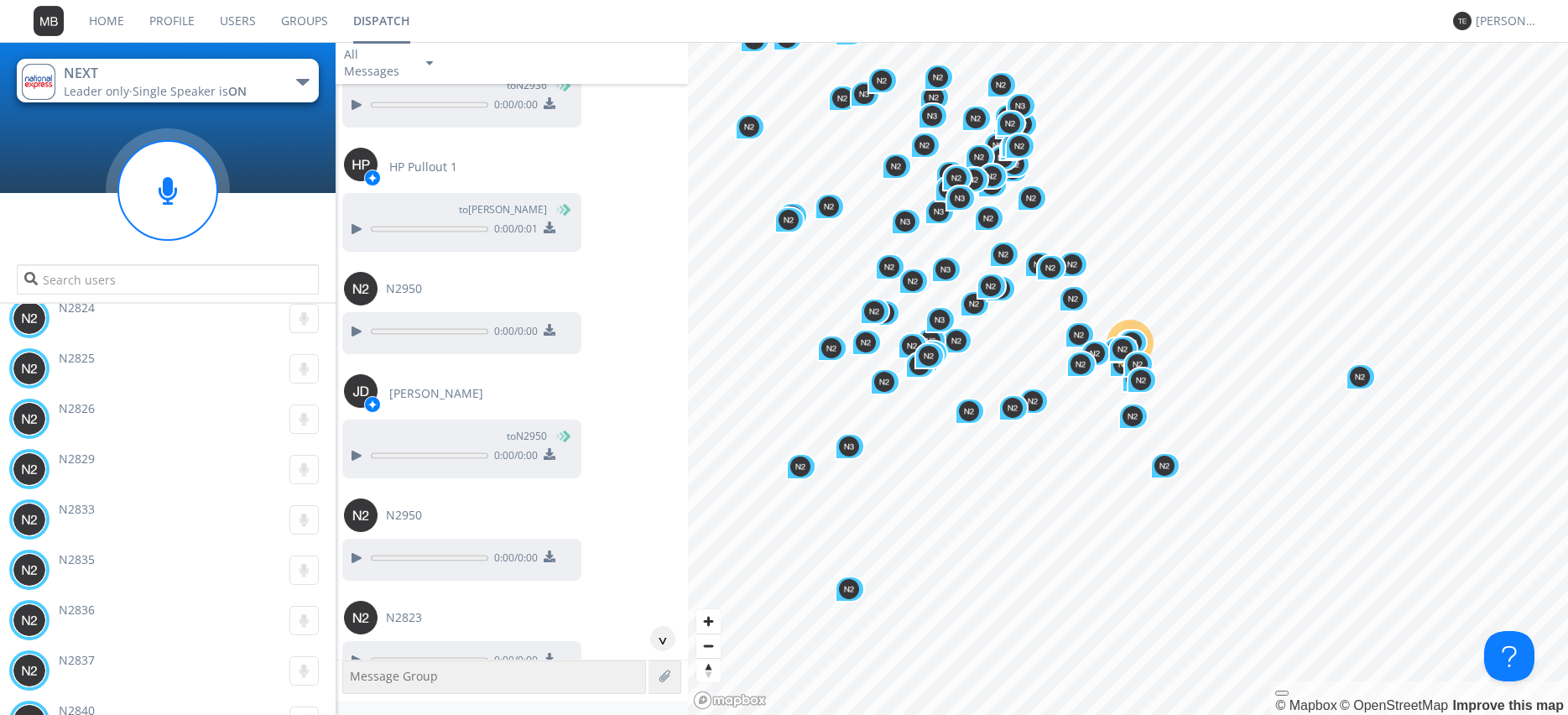
scroll to position [85145, 0]
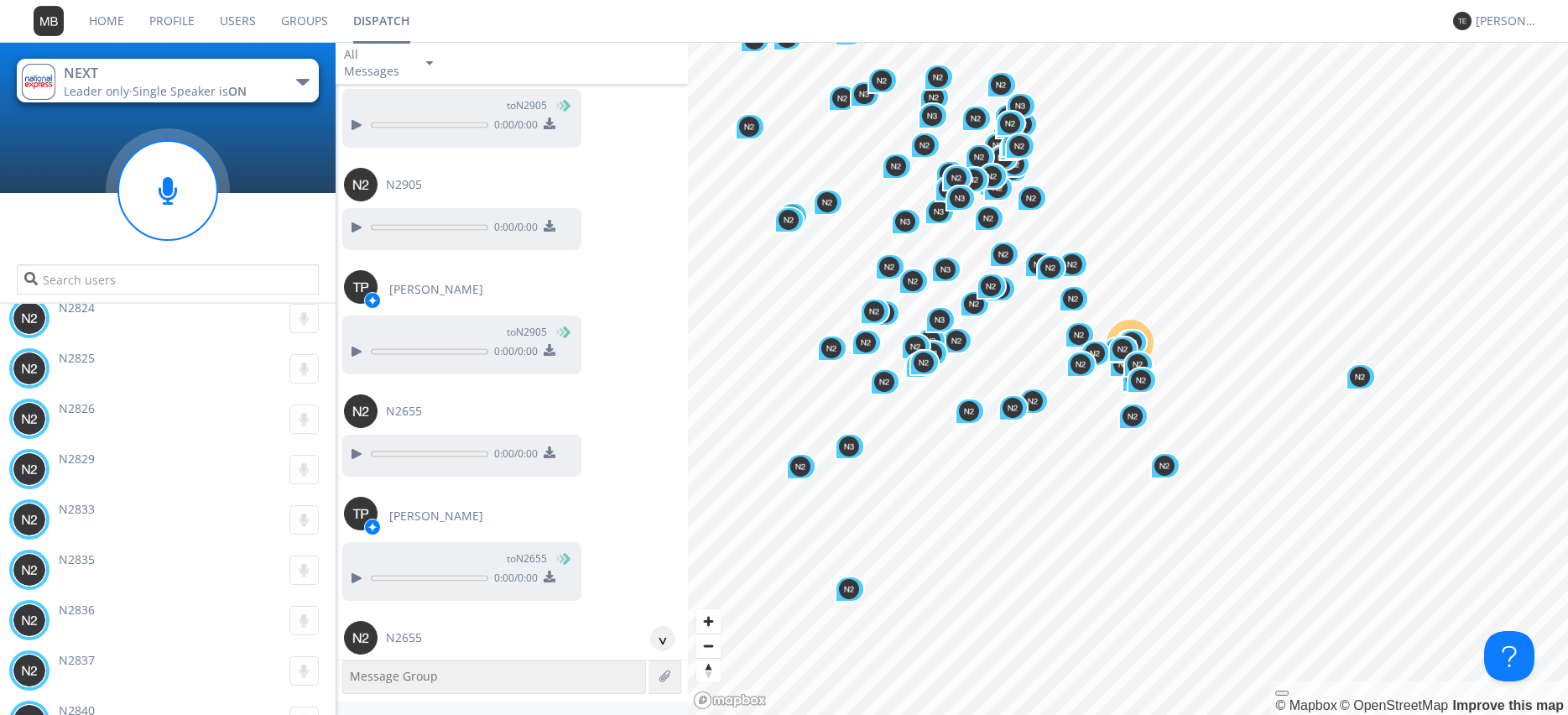
scroll to position [85336, 0]
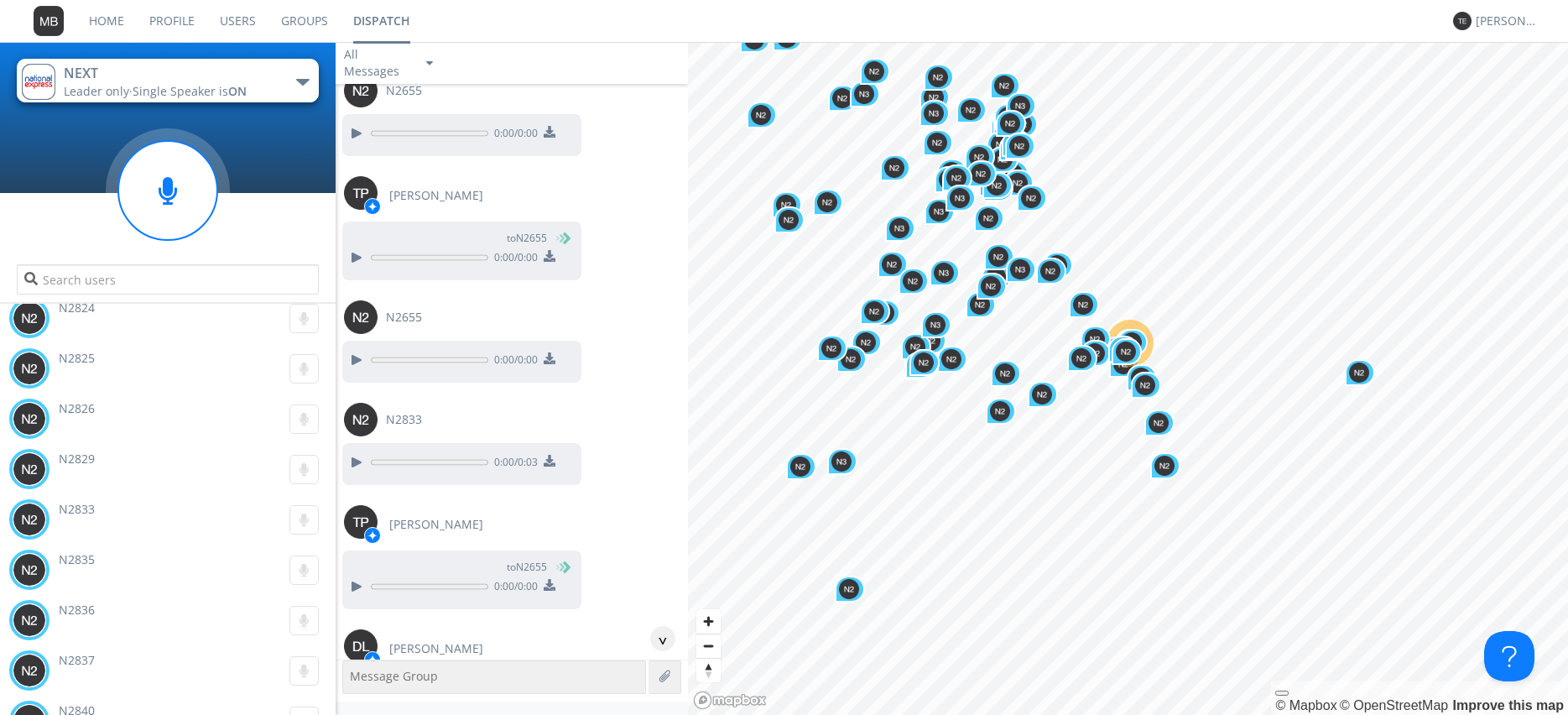
scroll to position [85623, 0]
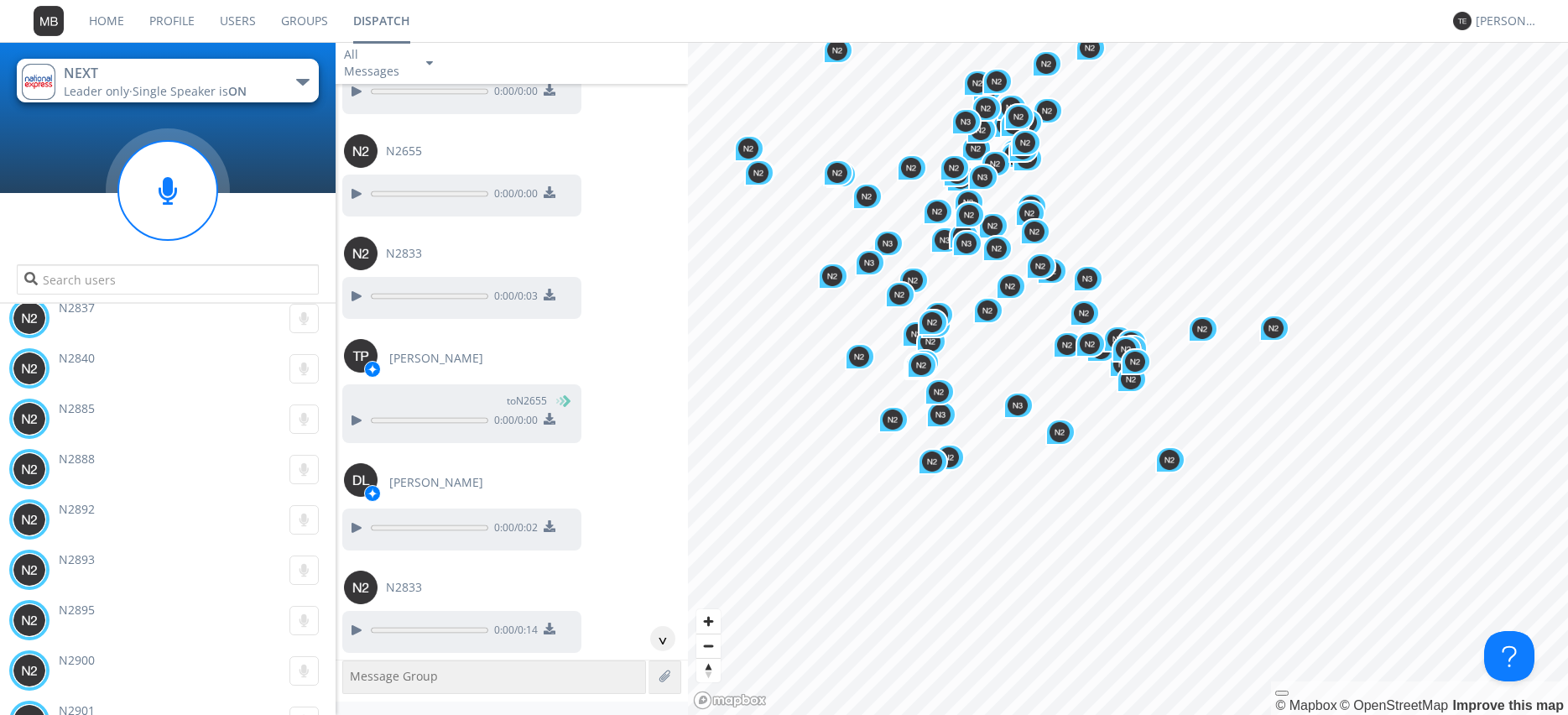
scroll to position [85814, 0]
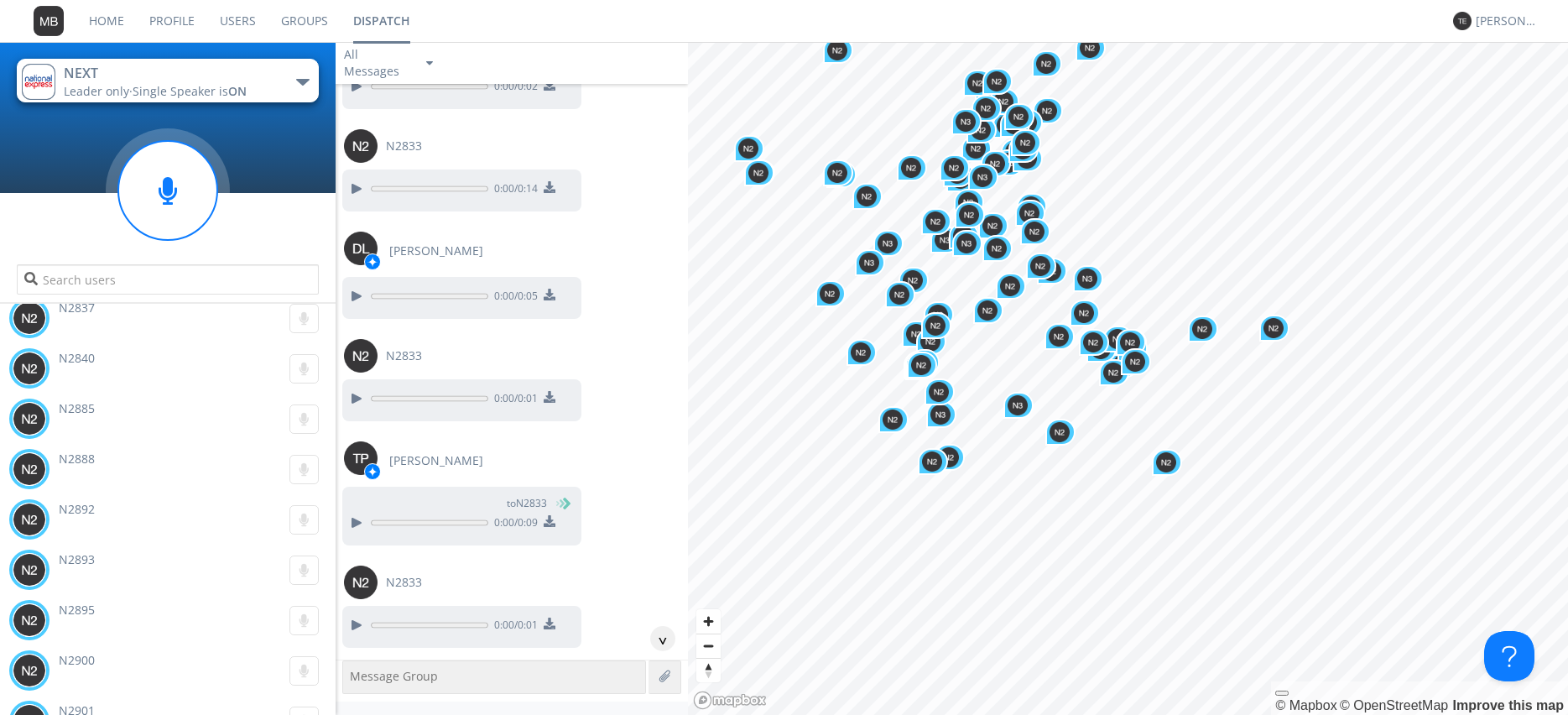
scroll to position [86197, 0]
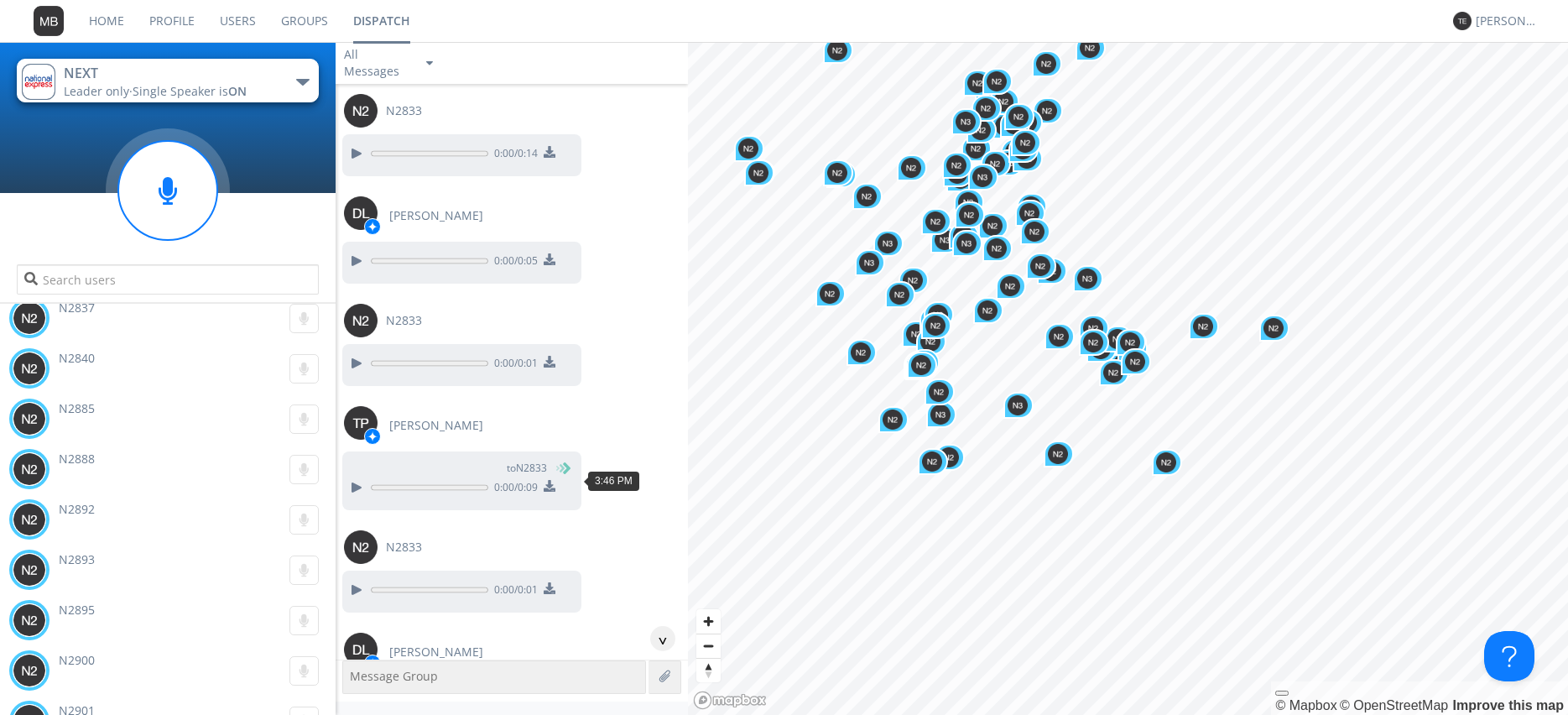
scroll to position [86293, 0]
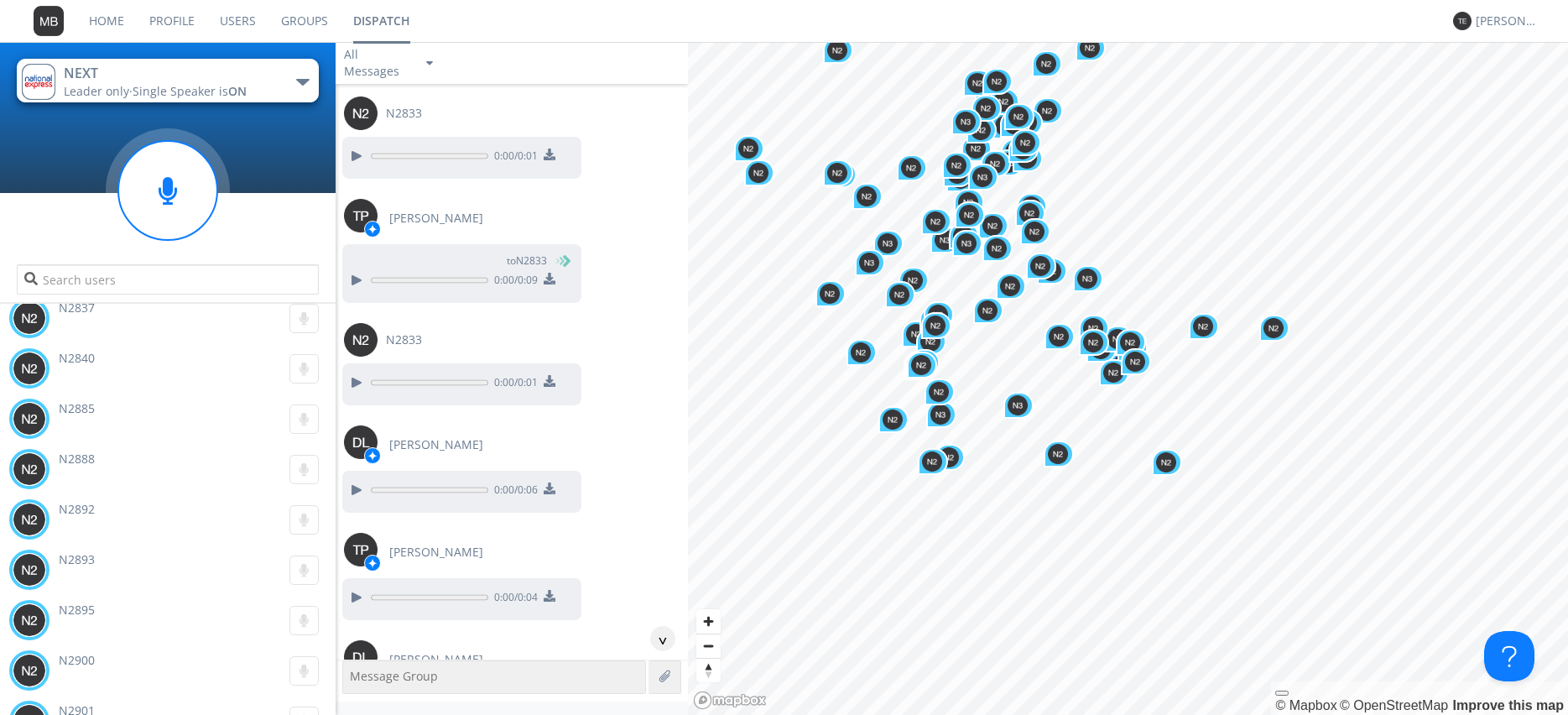
scroll to position [86484, 0]
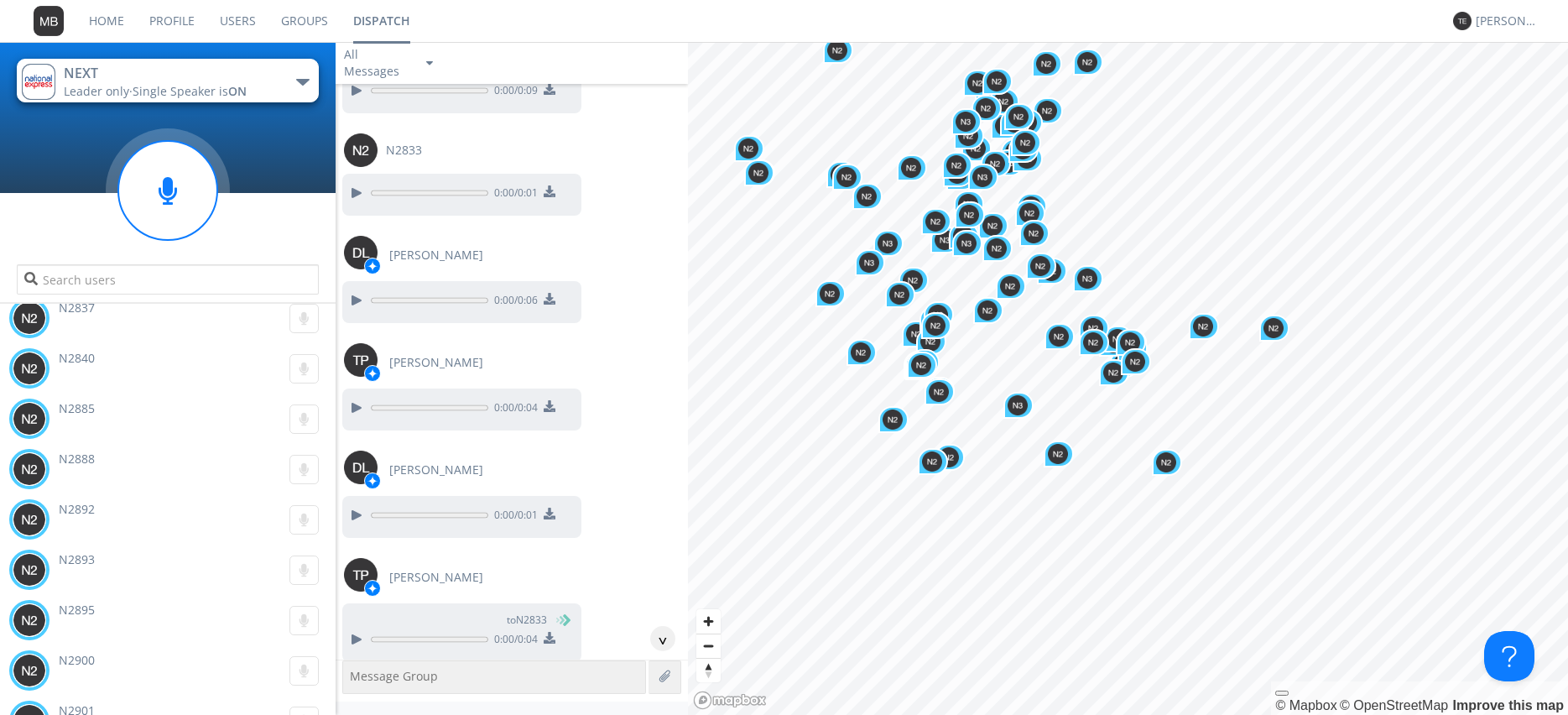
scroll to position [86675, 0]
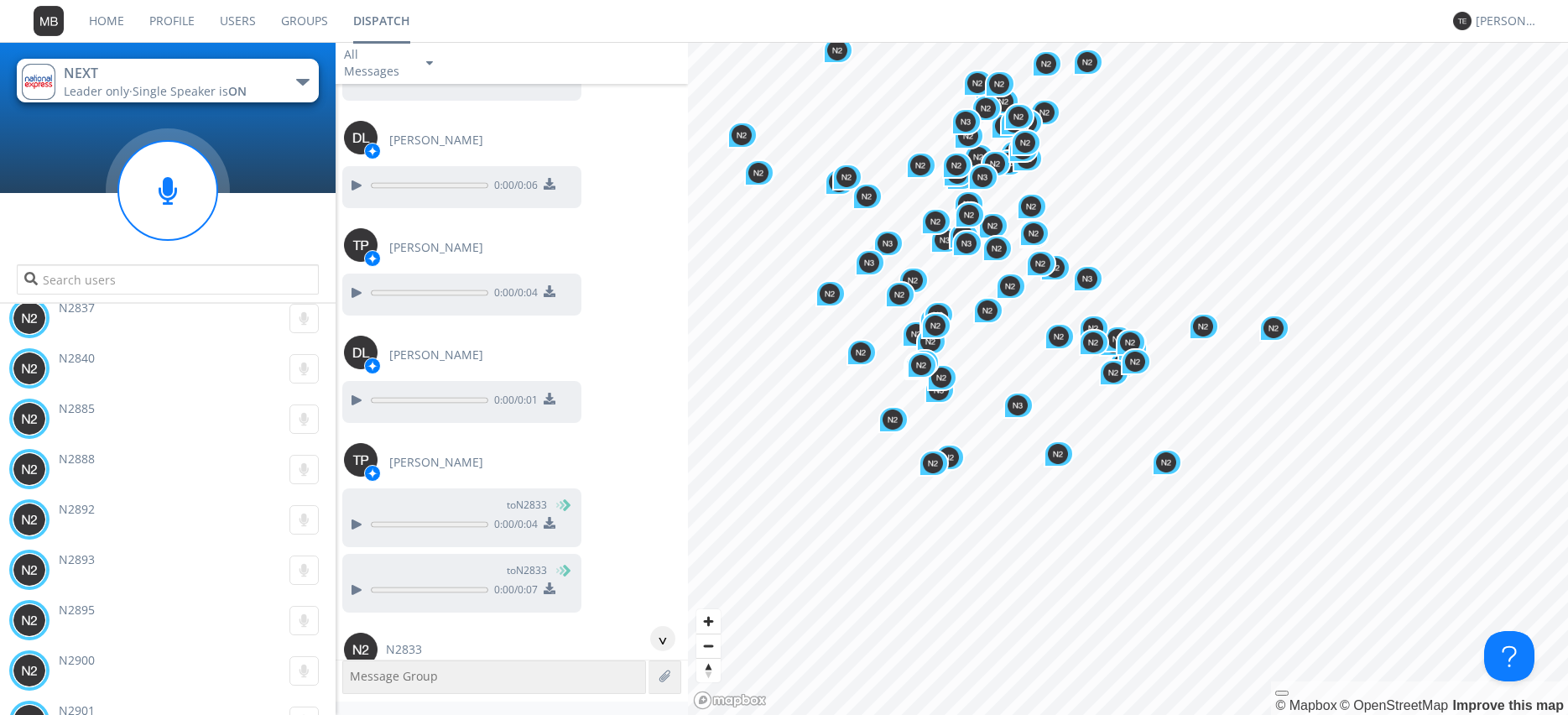
scroll to position [86867, 0]
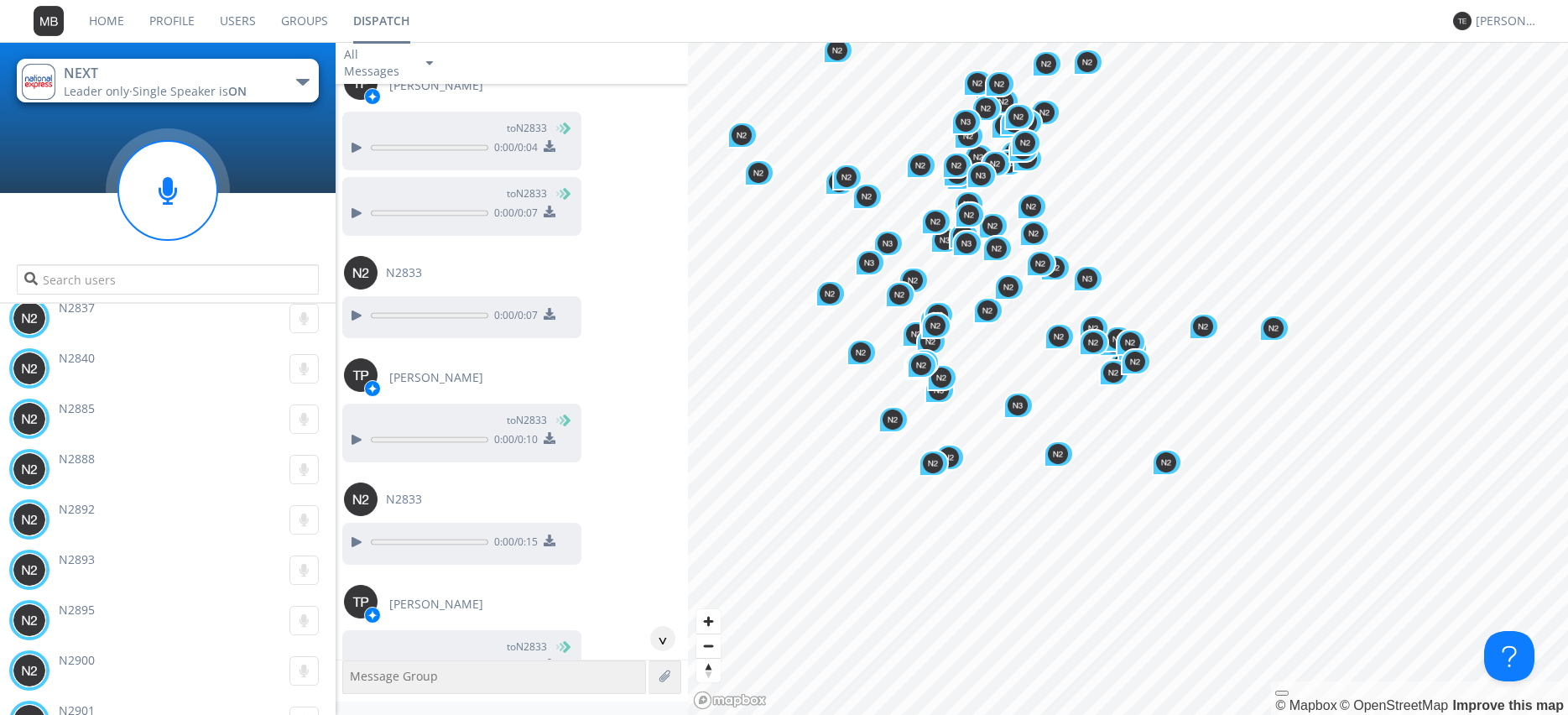
scroll to position [87154, 0]
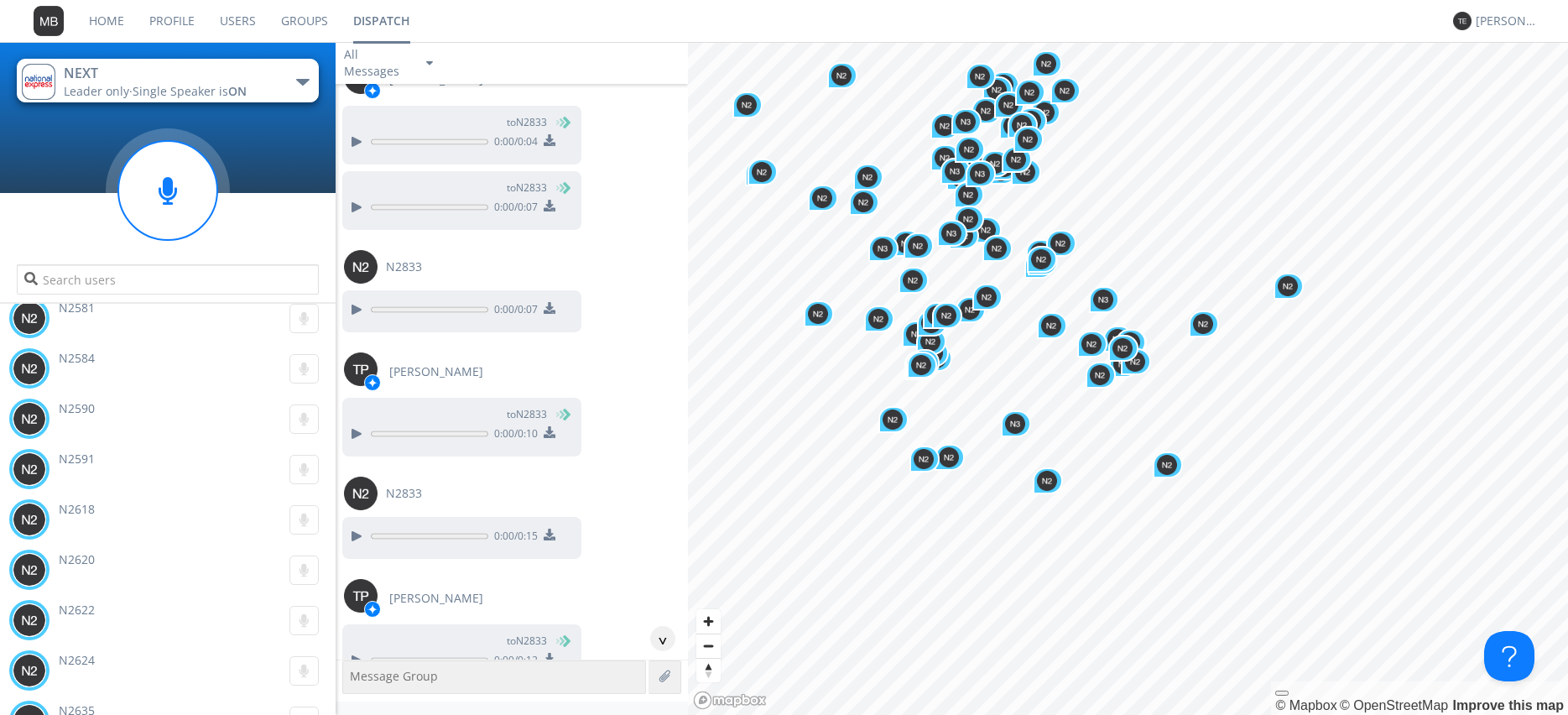
scroll to position [88900, 0]
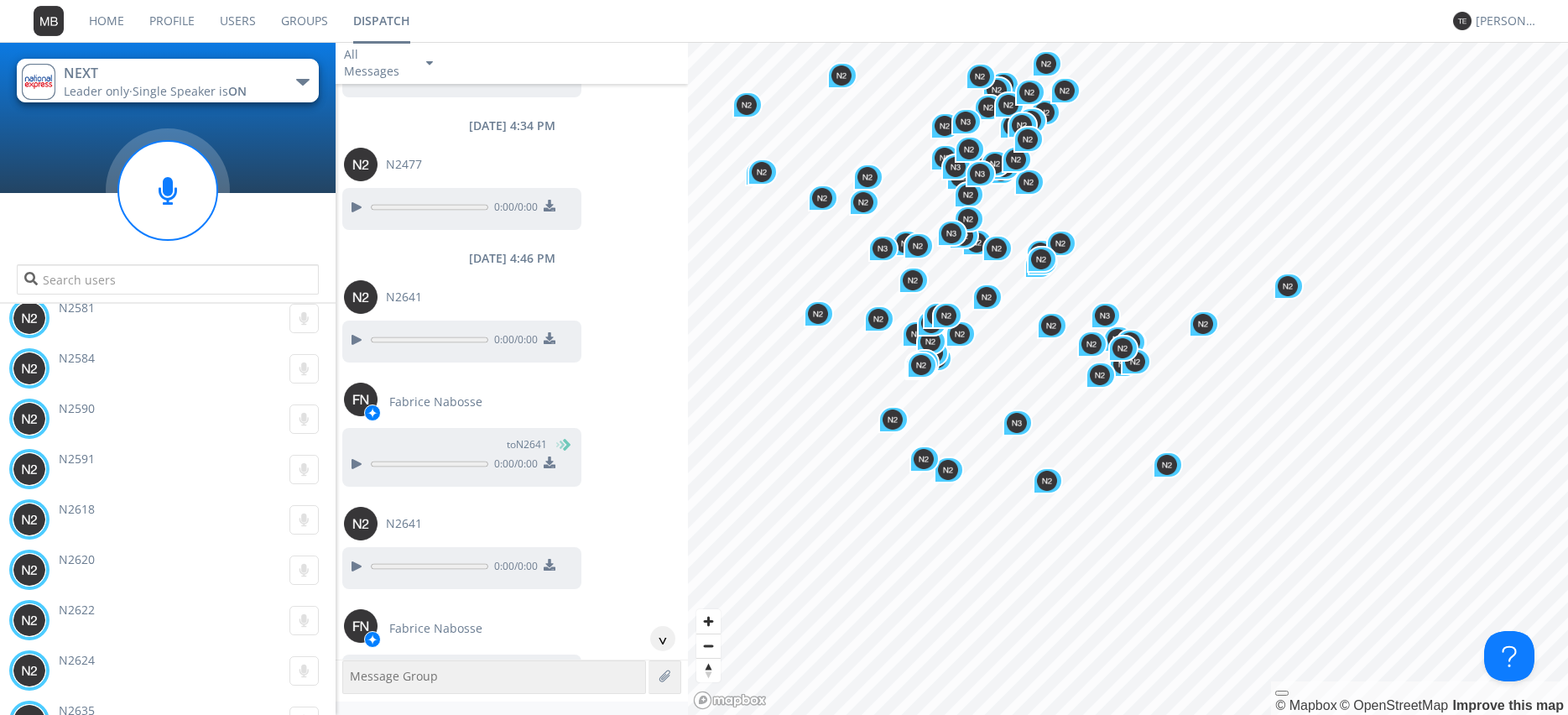
scroll to position [88996, 0]
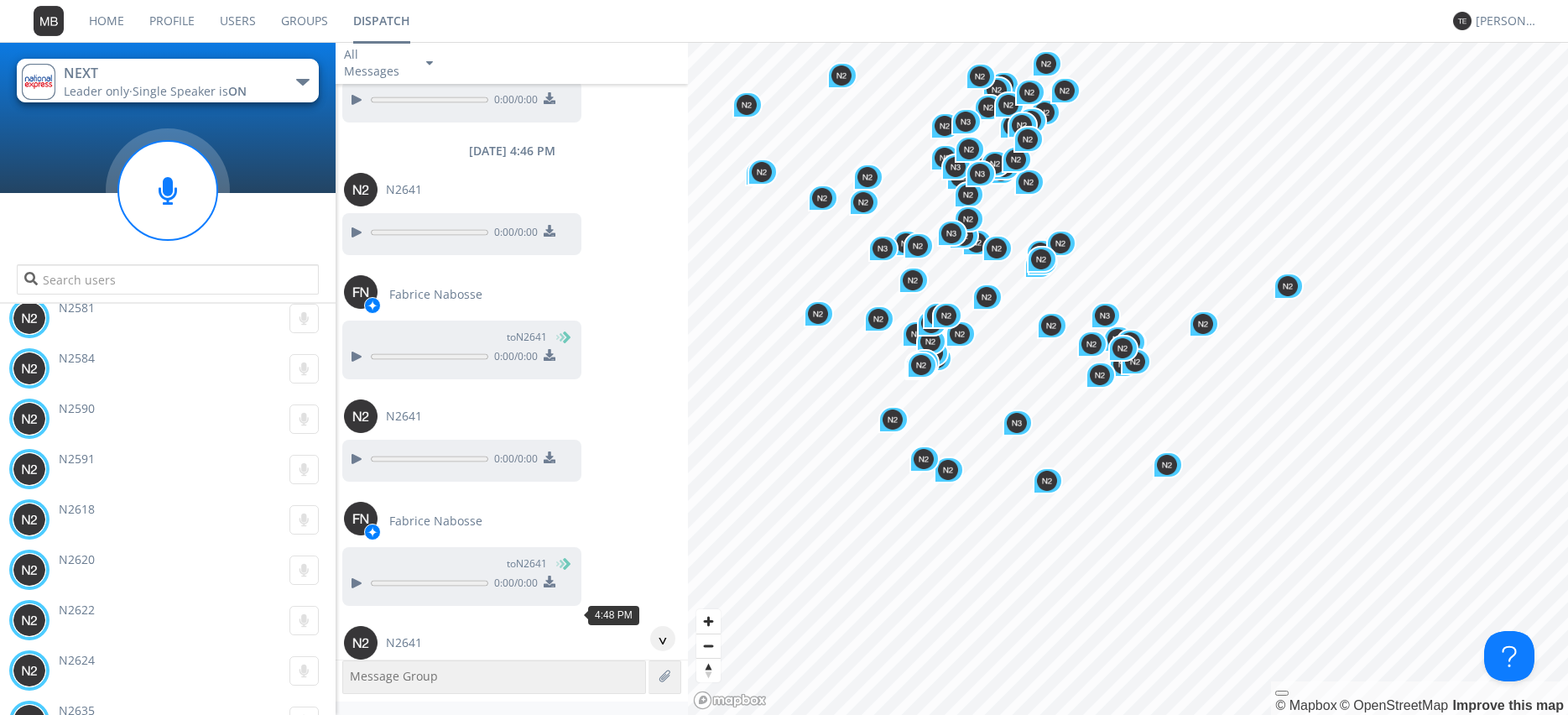
scroll to position [89091, 0]
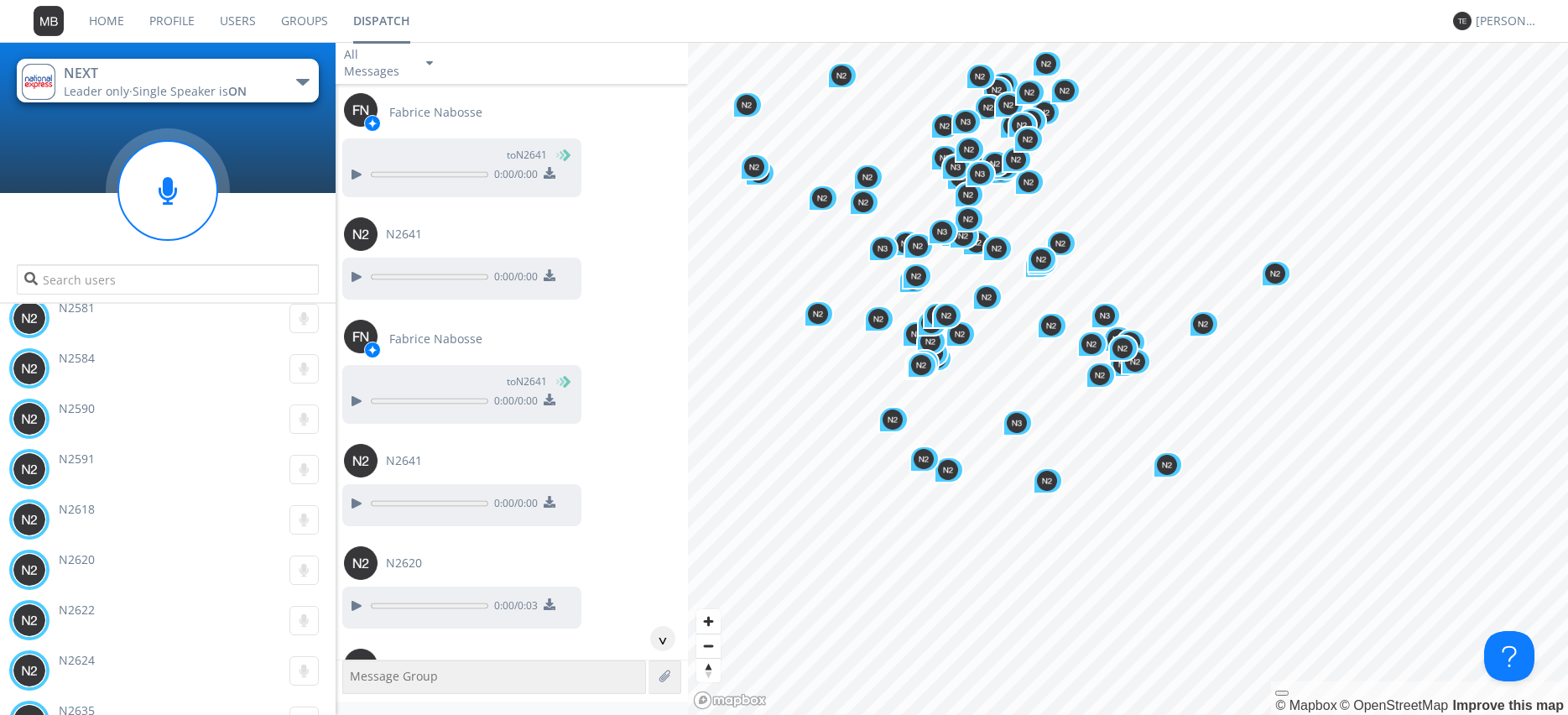
scroll to position [89283, 0]
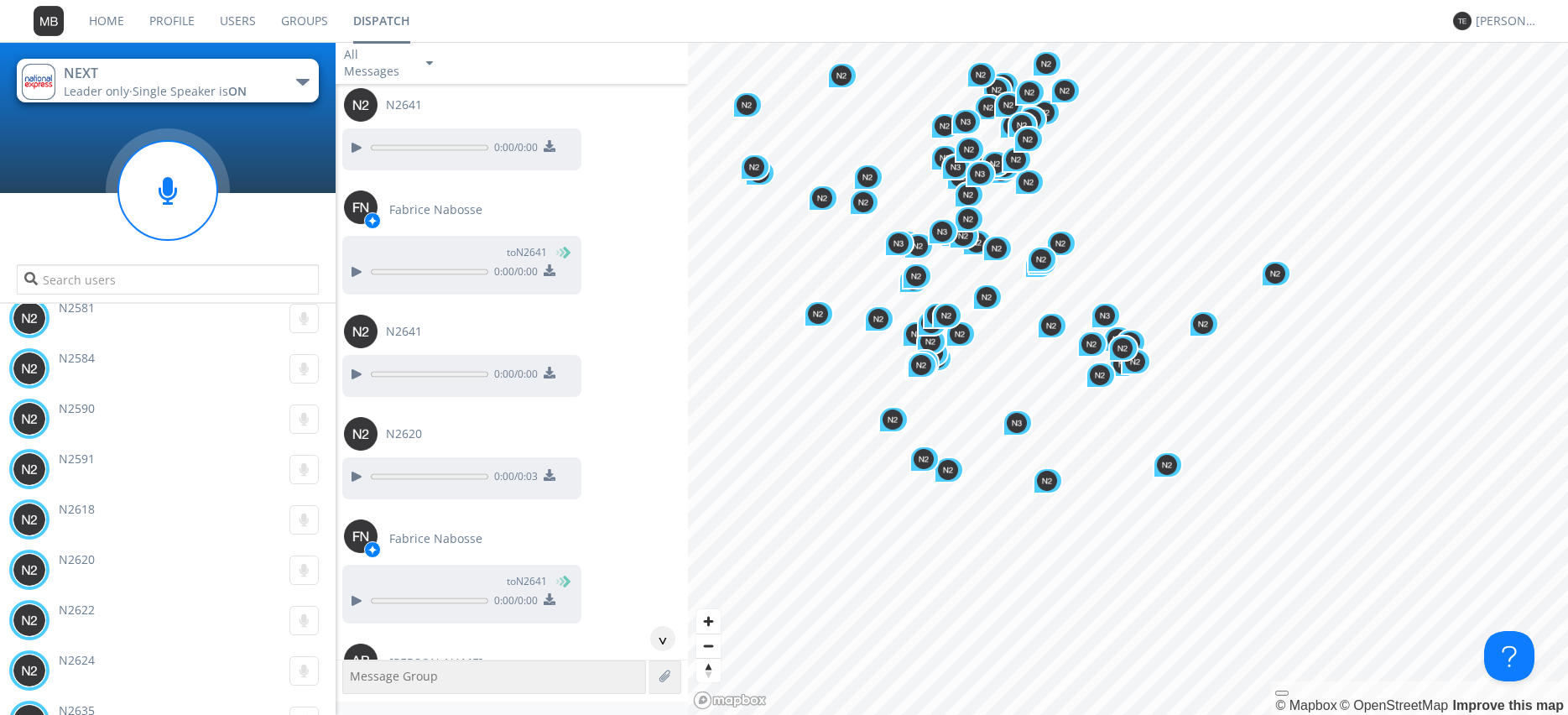
scroll to position [89475, 0]
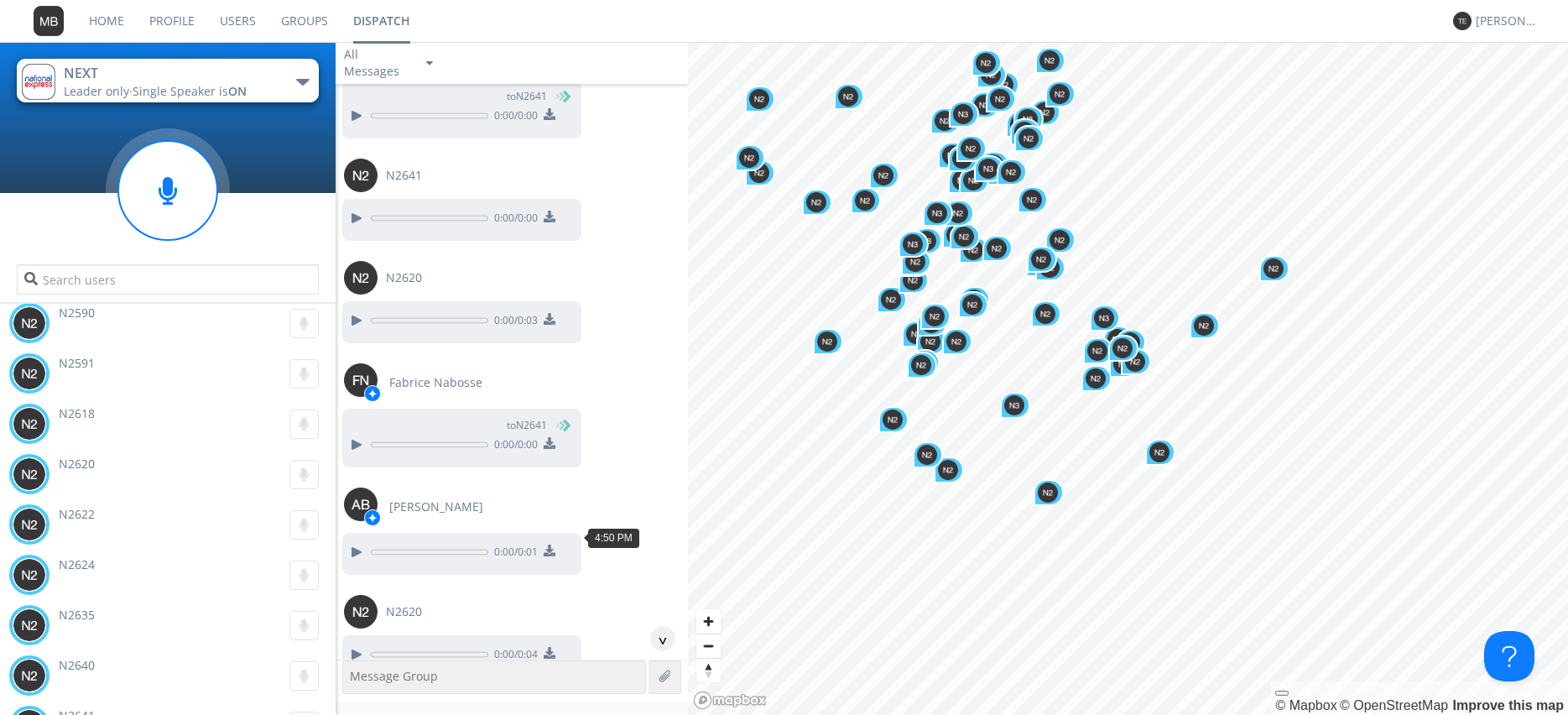
scroll to position [89570, 0]
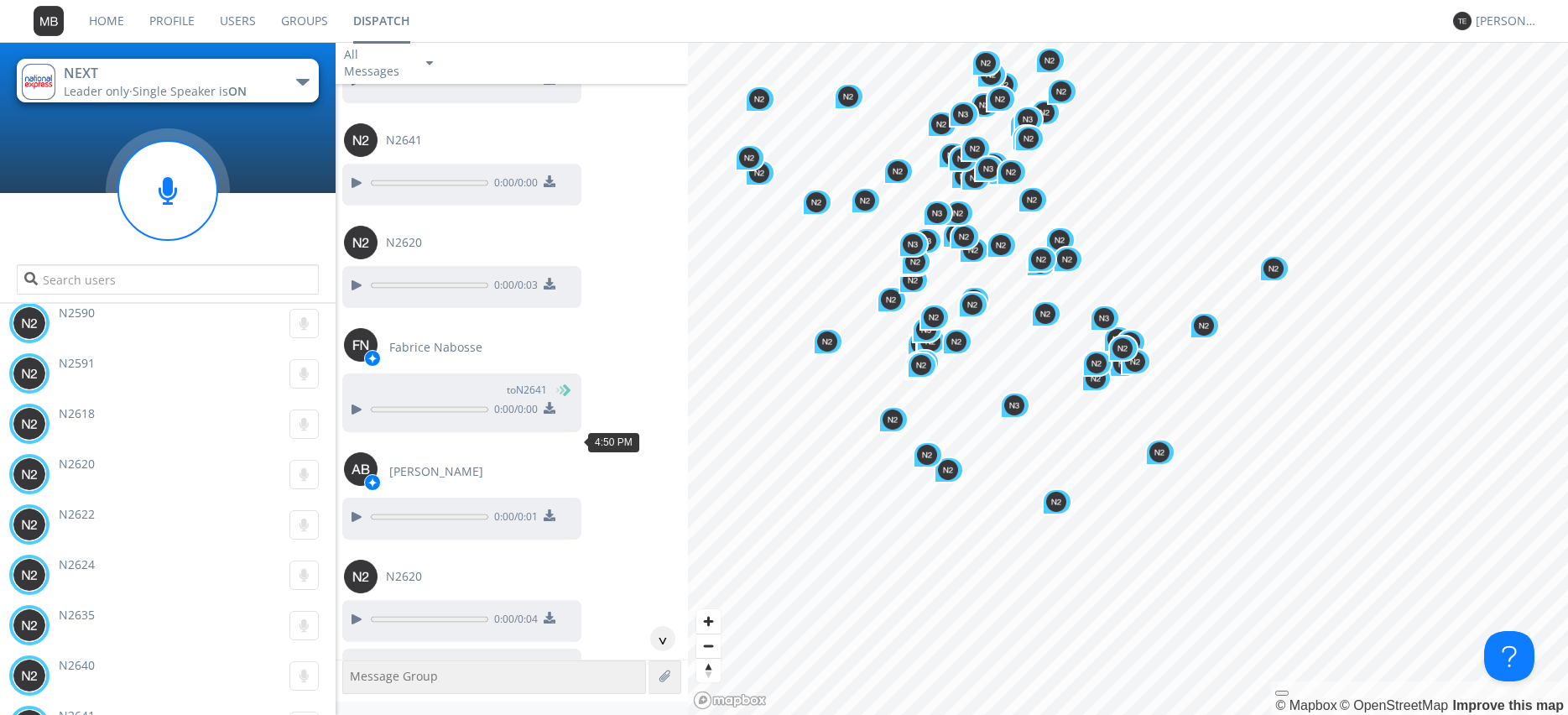
drag, startPoint x: 355, startPoint y: 541, endPoint x: 464, endPoint y: 470, distance: 130.1
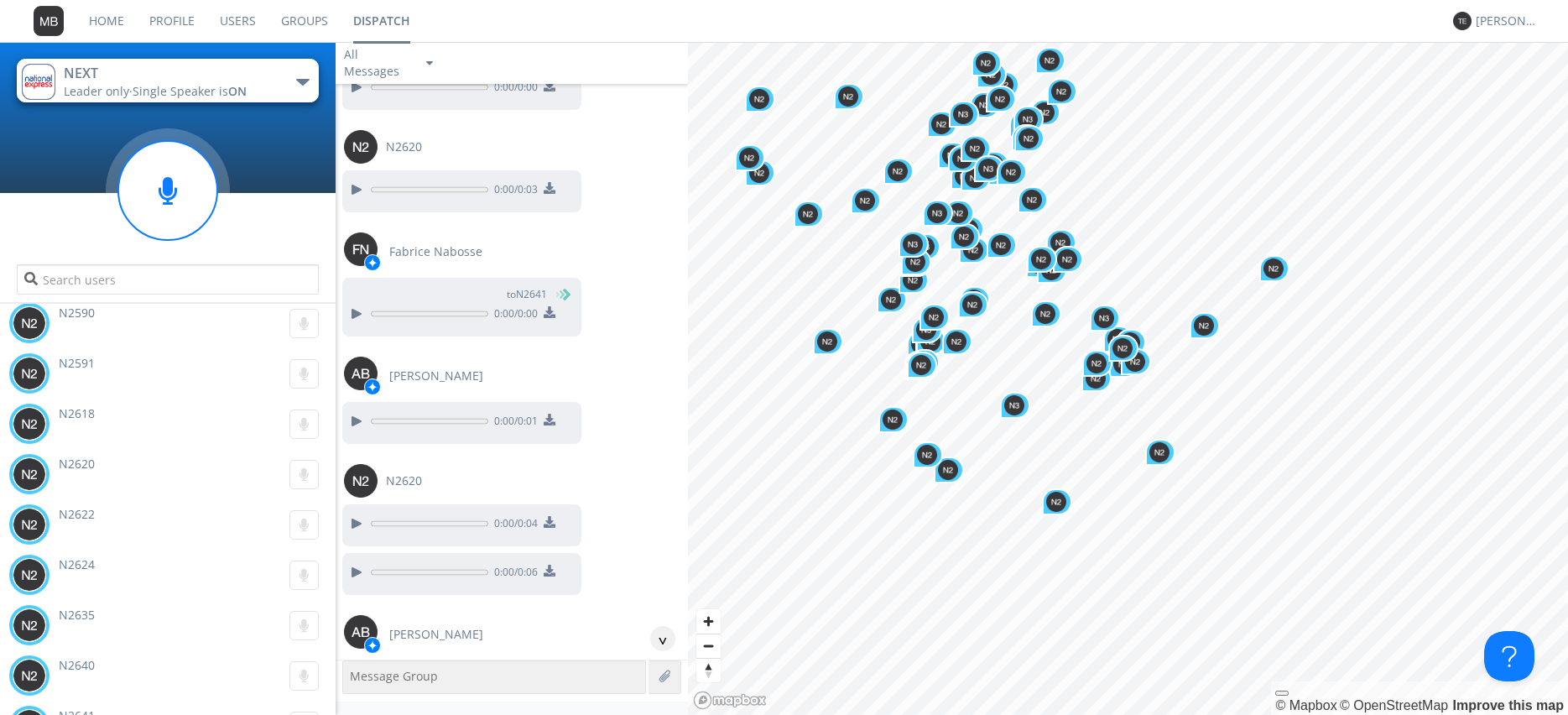
scroll to position [89761, 0]
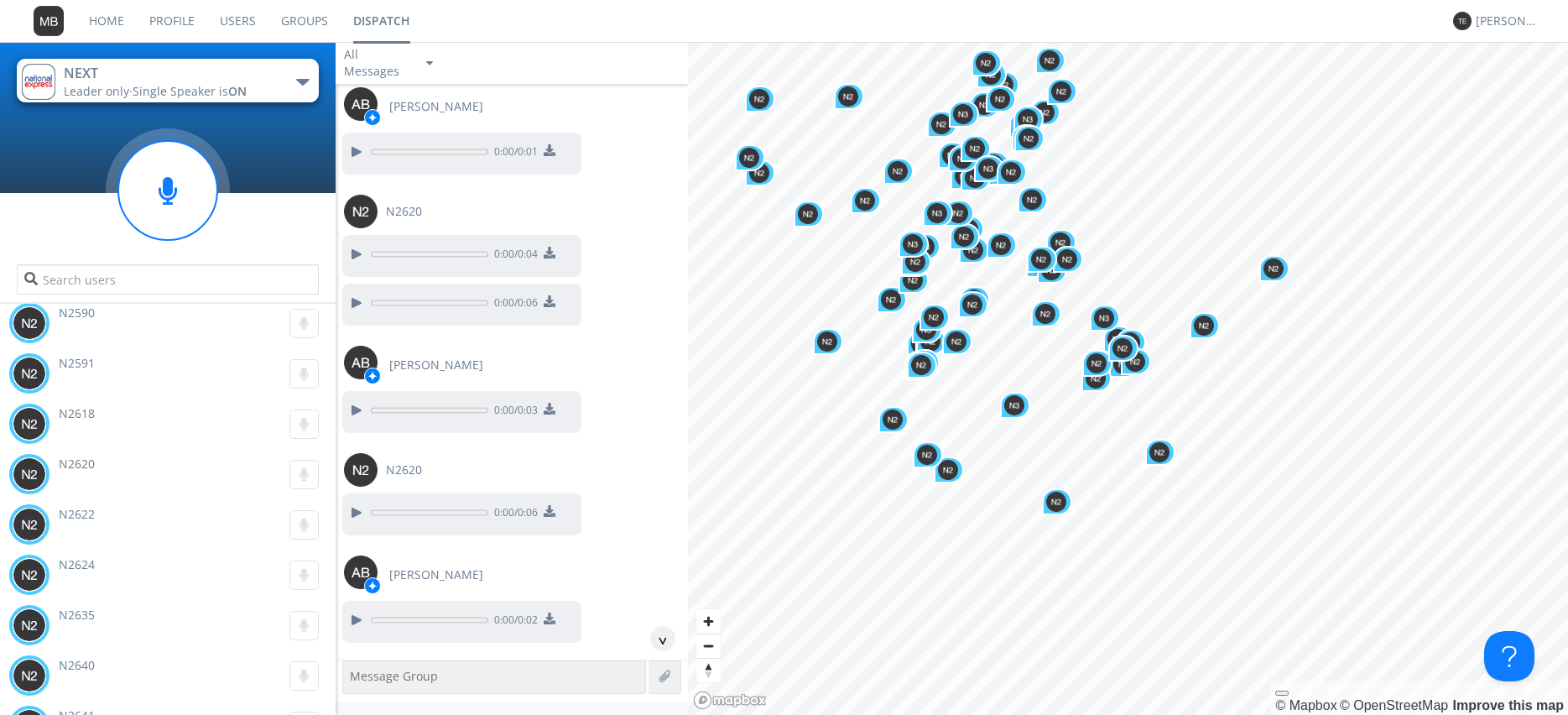
scroll to position [89952, 0]
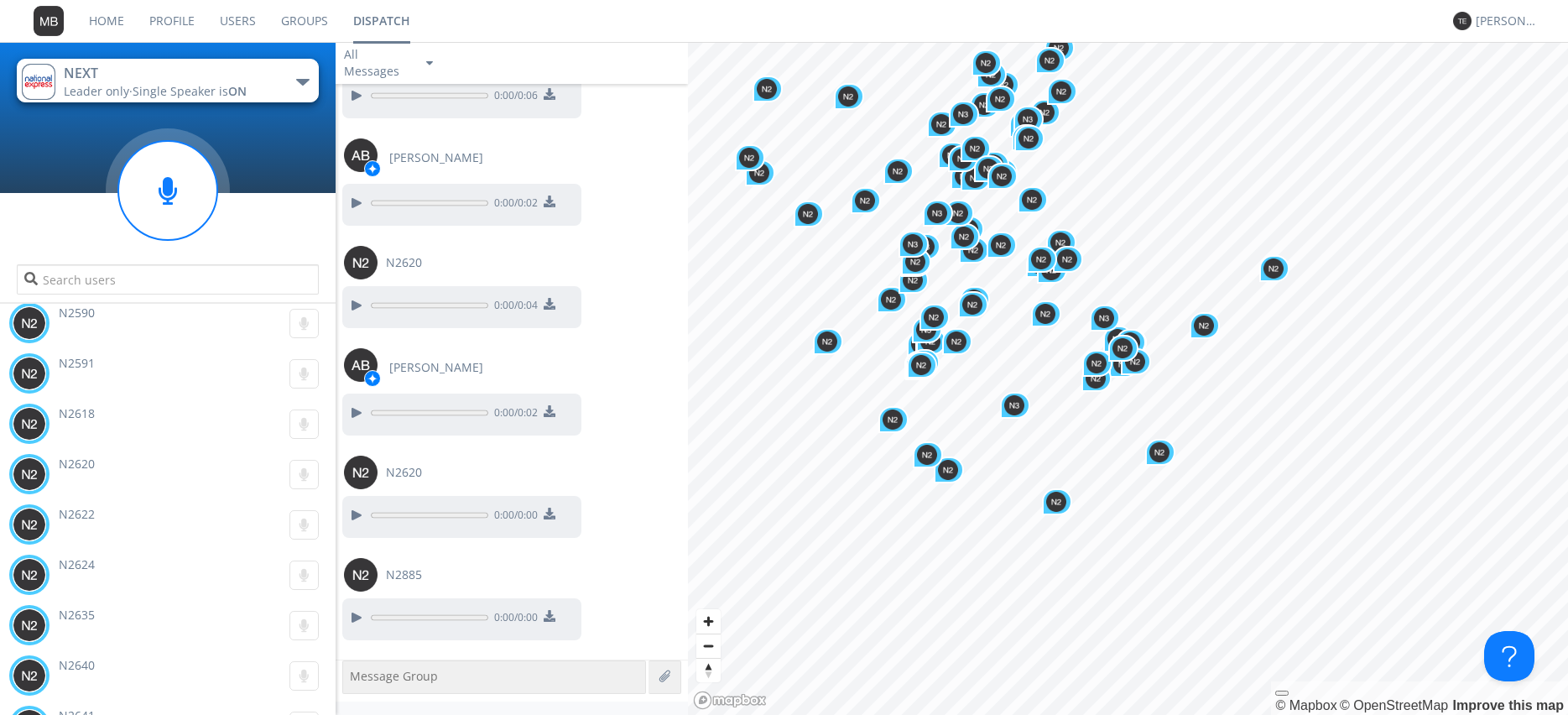
scroll to position [90354, 0]
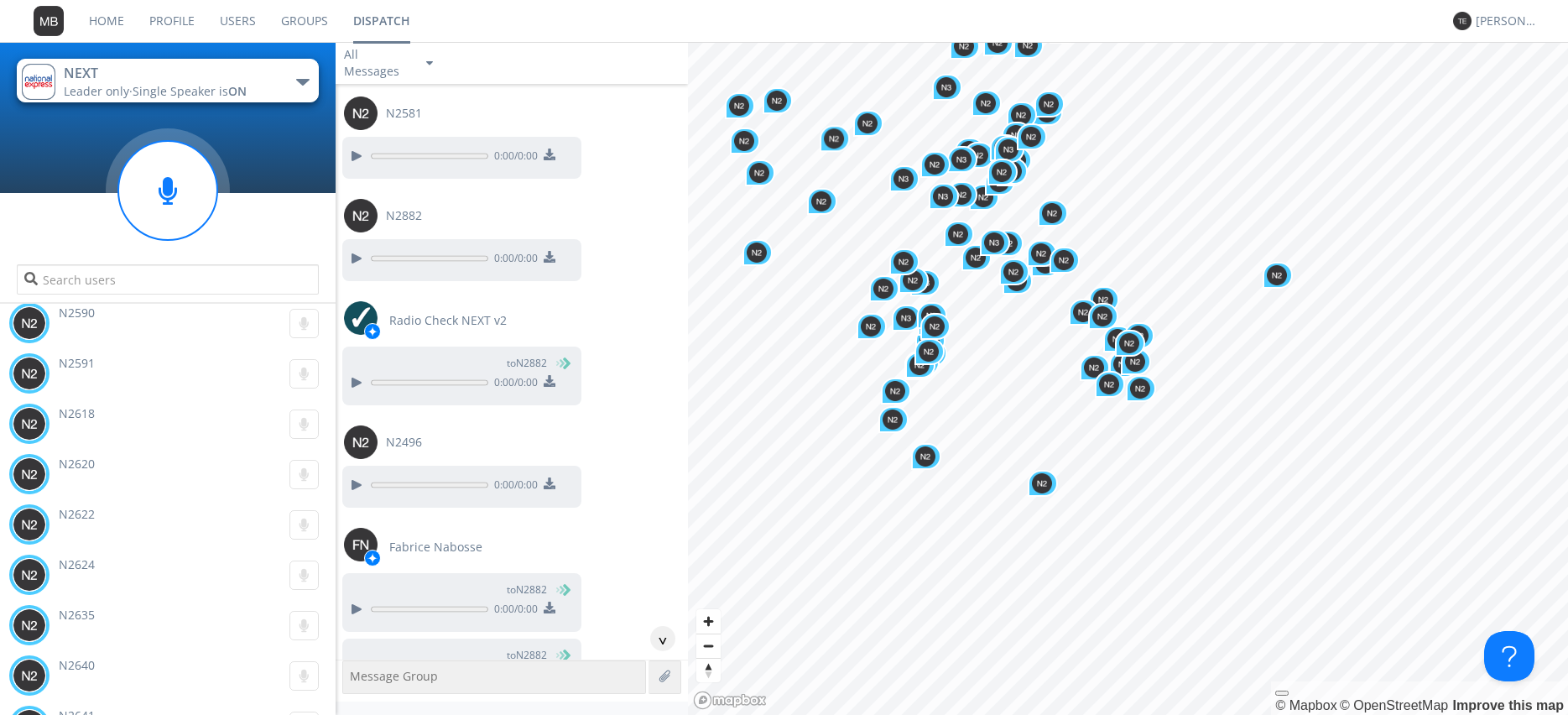
scroll to position [92258, 0]
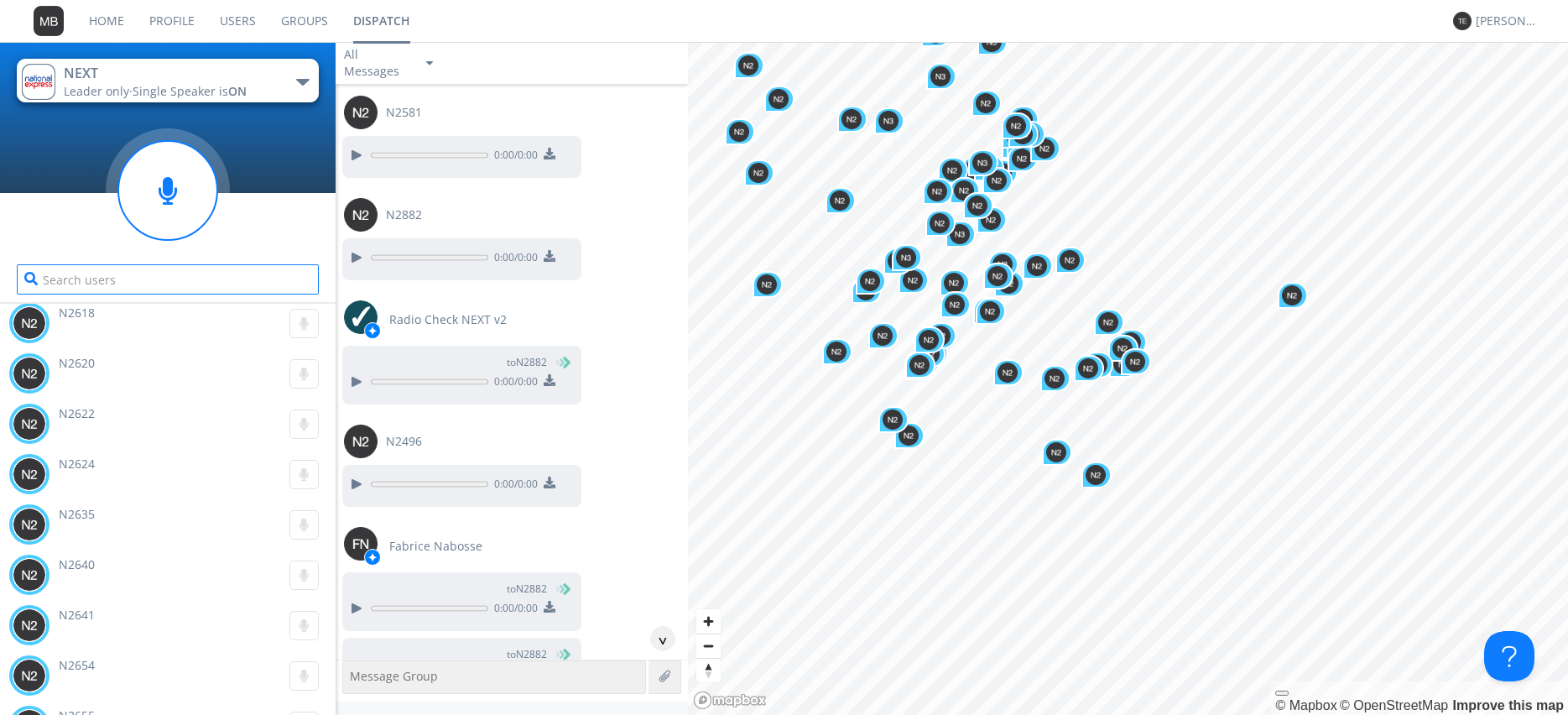
click at [81, 281] on input "text" at bounding box center [167, 279] width 302 height 30
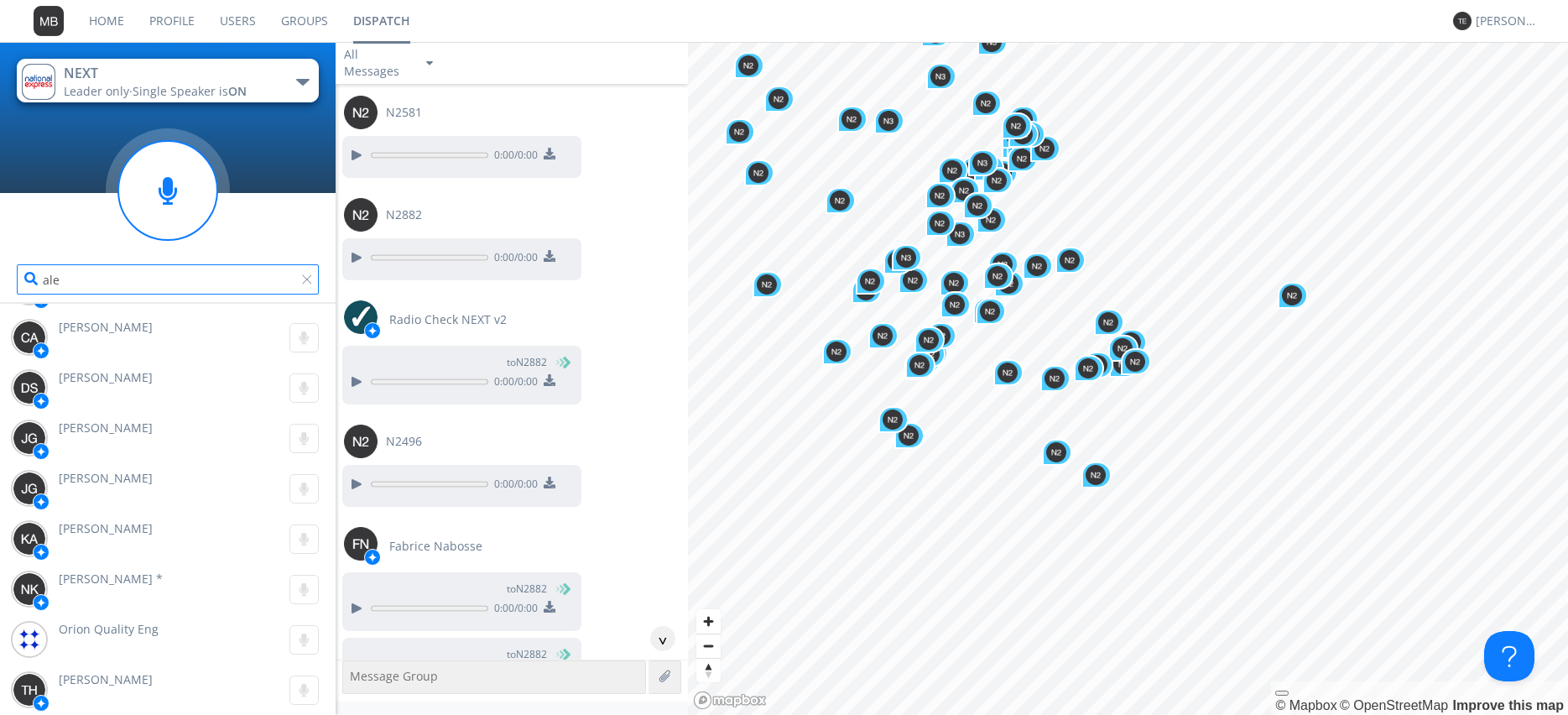
scroll to position [0, 0]
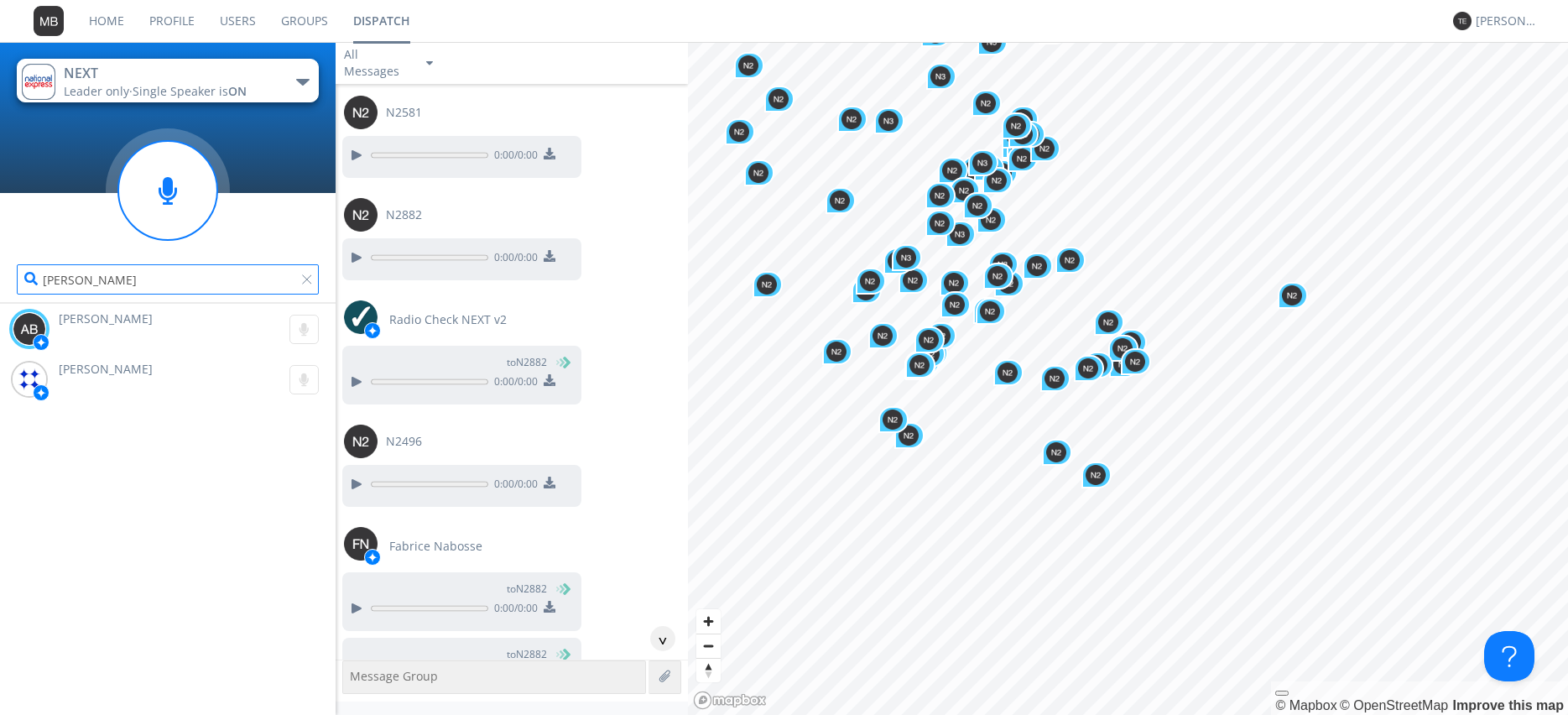
type input "[PERSON_NAME]"
click at [43, 321] on img at bounding box center [29, 329] width 33 height 34
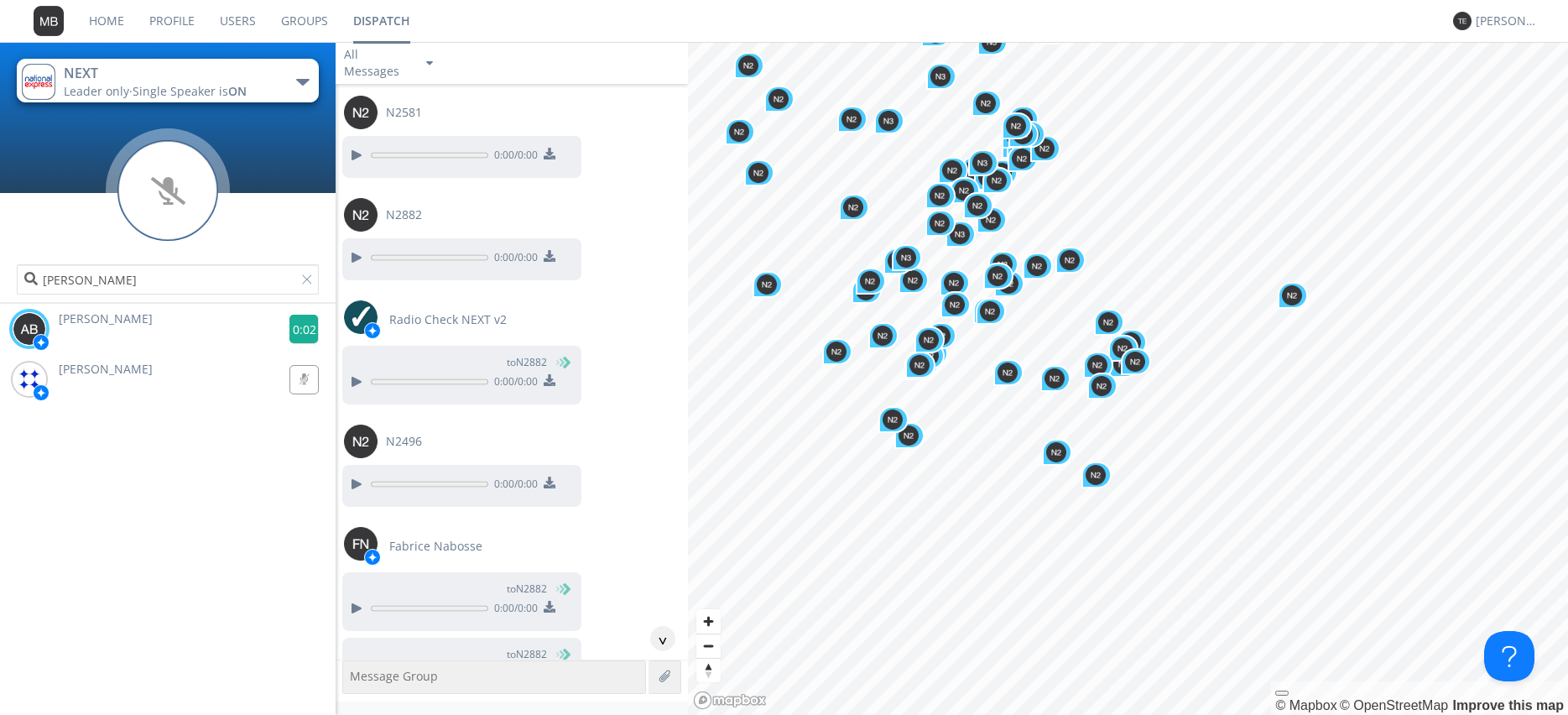
click at [301, 327] on g at bounding box center [303, 329] width 29 height 29
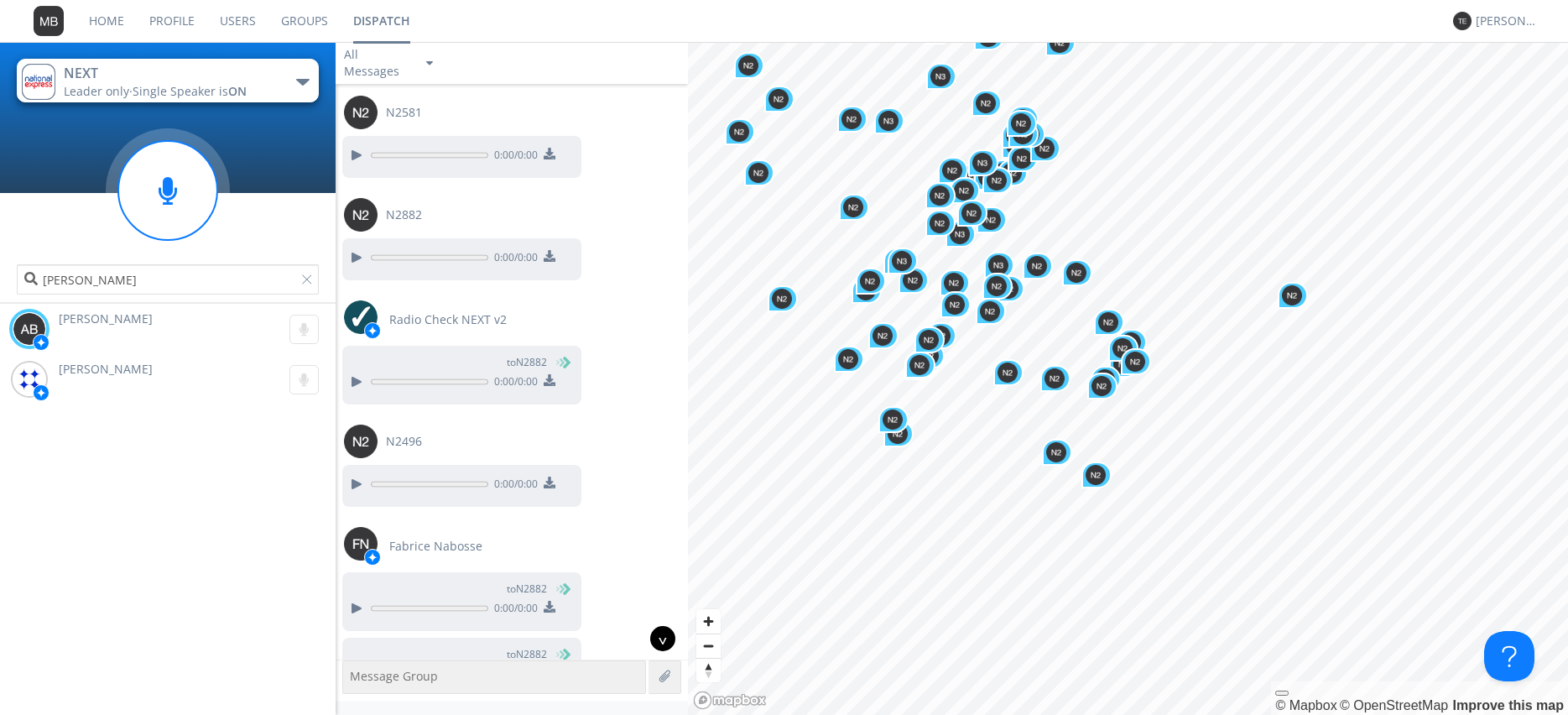
click at [660, 634] on div "^" at bounding box center [663, 638] width 26 height 26
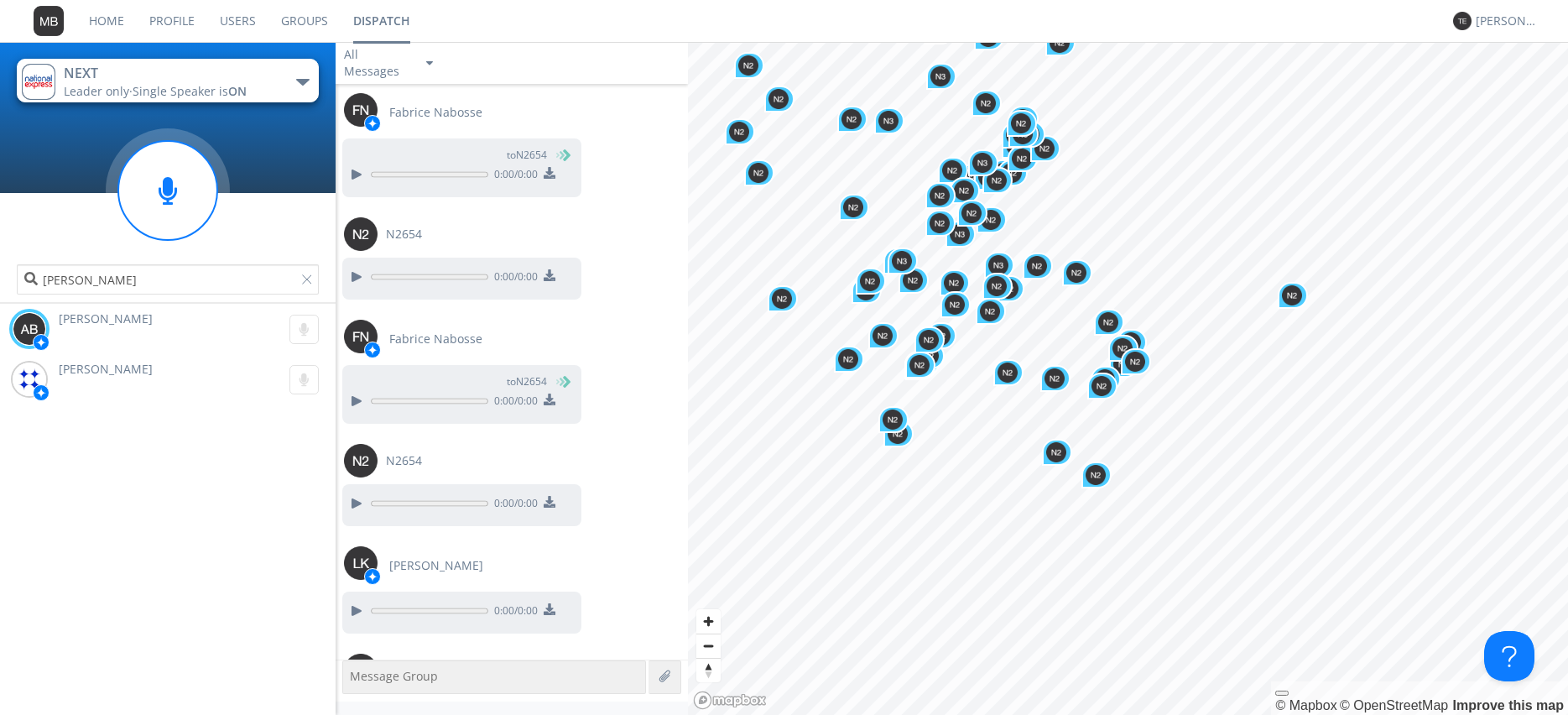
scroll to position [94807, 0]
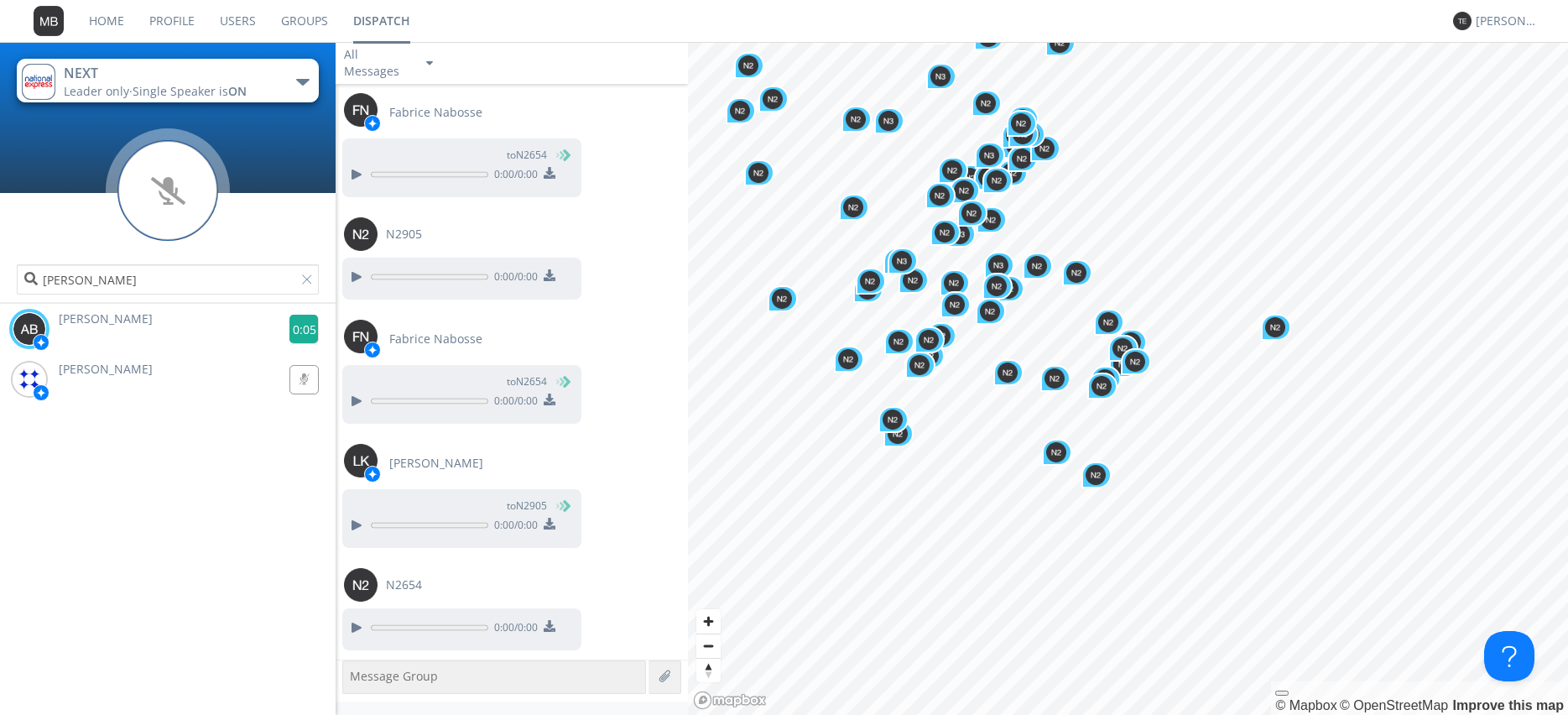
scroll to position [95062, 0]
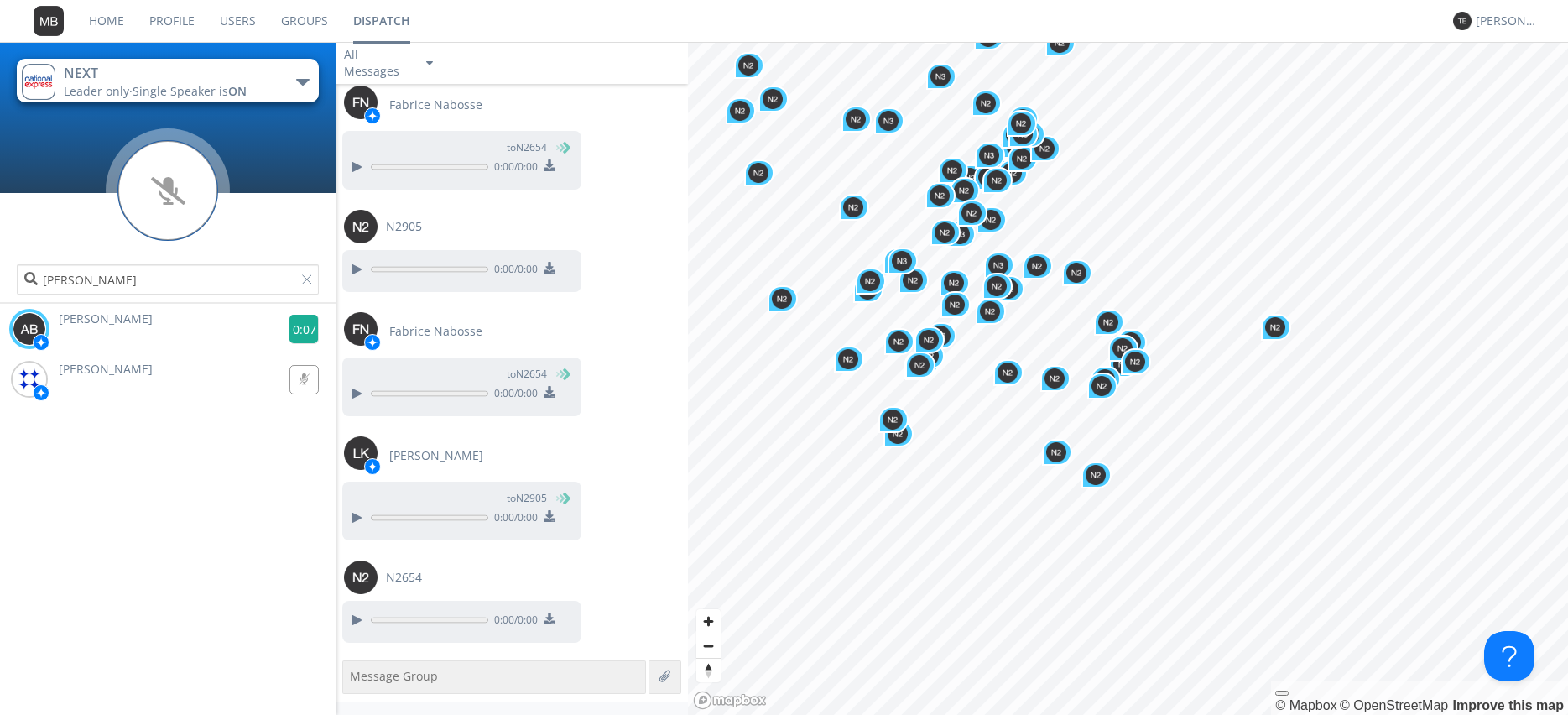
click at [301, 328] on g at bounding box center [303, 329] width 29 height 29
drag, startPoint x: 292, startPoint y: 324, endPoint x: 300, endPoint y: 330, distance: 10.0
click at [300, 330] on g at bounding box center [303, 329] width 29 height 29
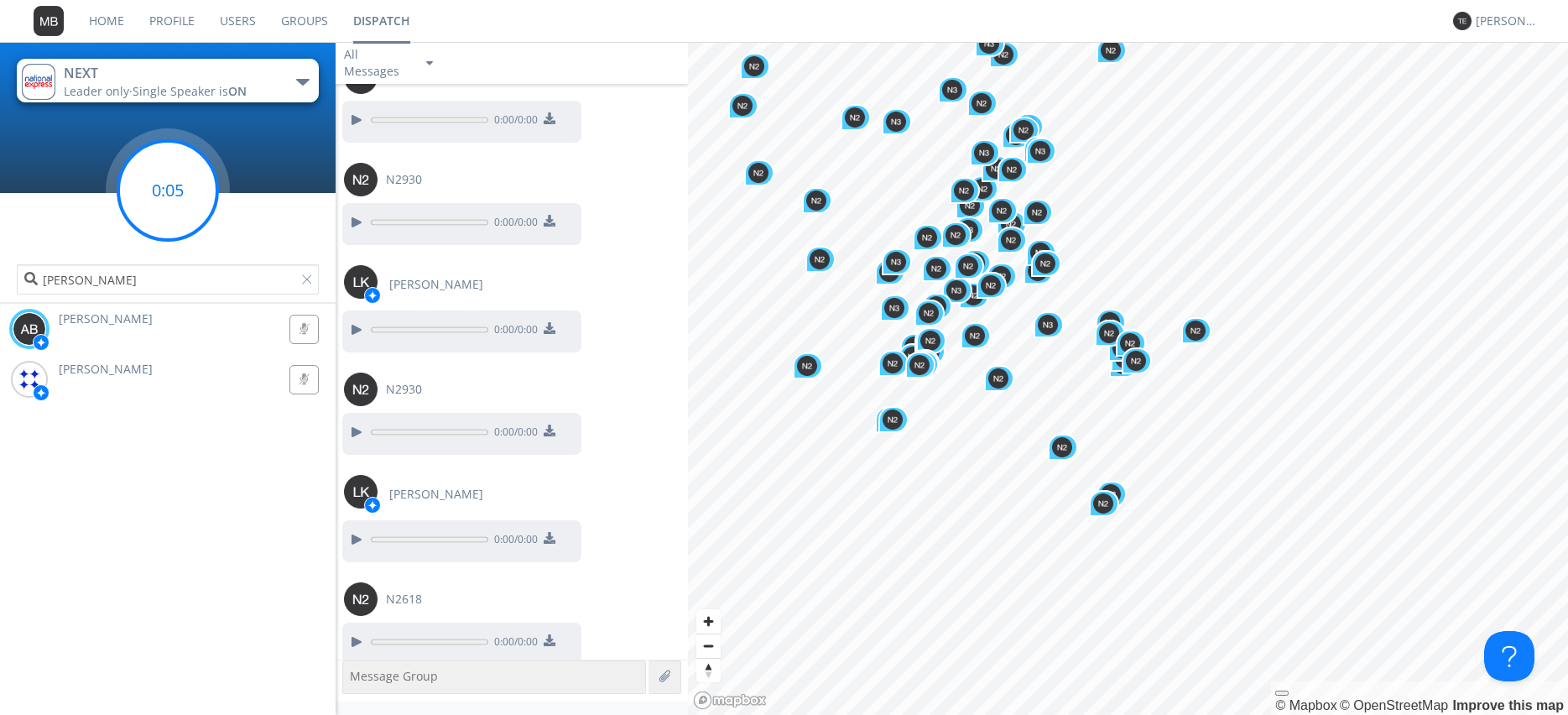
scroll to position [99910, 0]
click at [166, 190] on g at bounding box center [167, 190] width 99 height 99
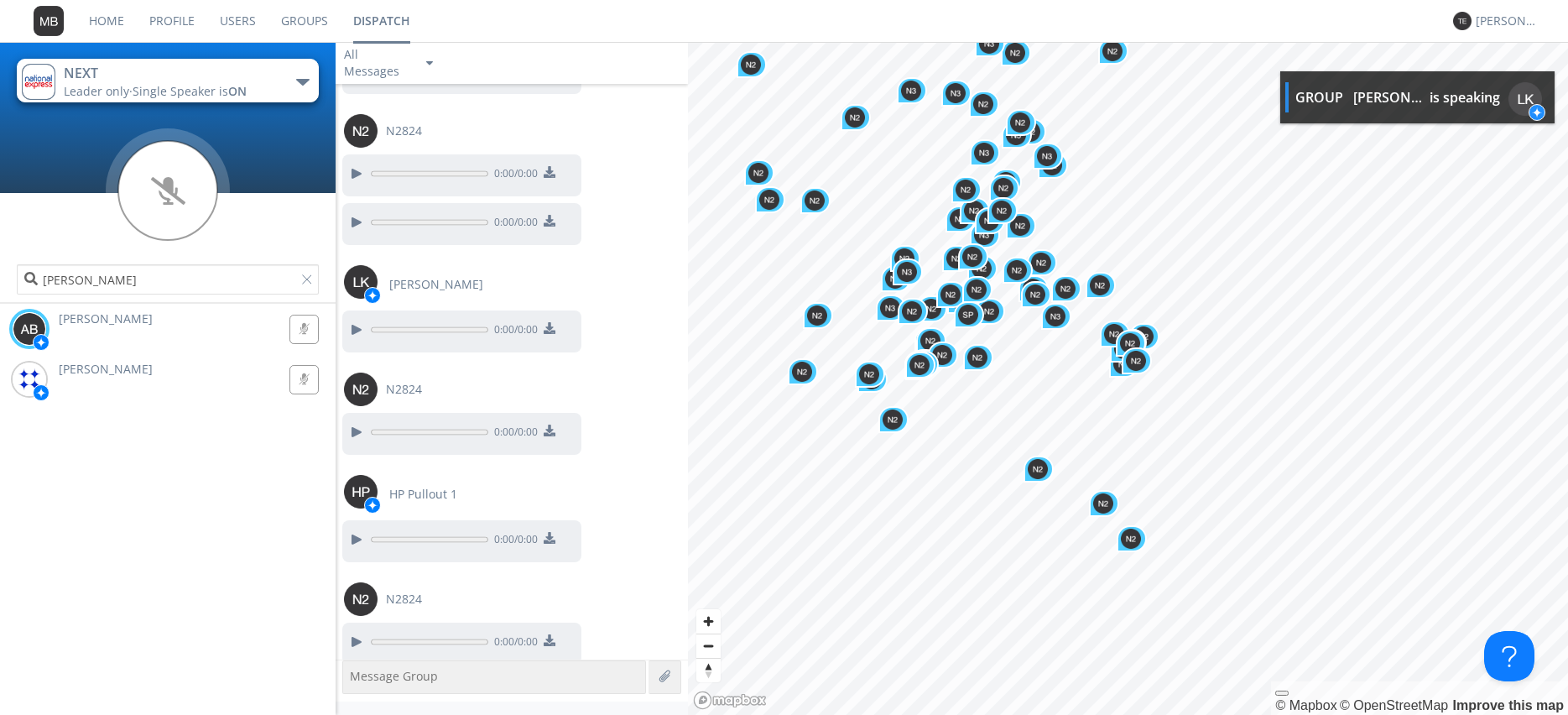
scroll to position [101312, 0]
